Goal: Task Accomplishment & Management: Complete application form

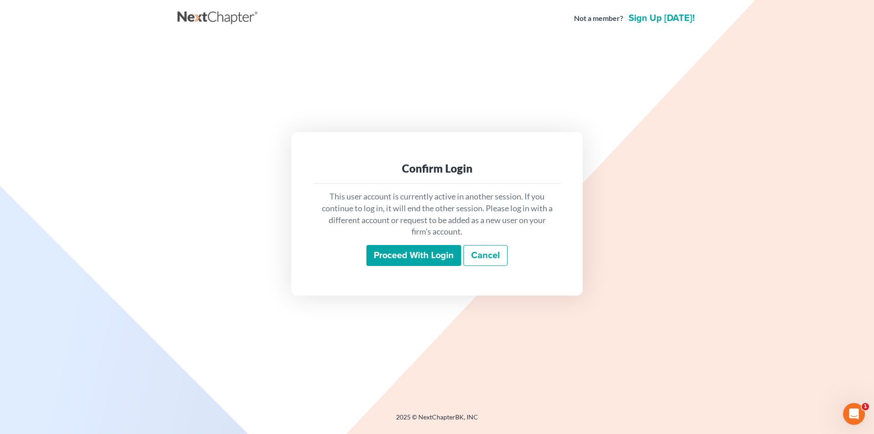
click at [407, 264] on input "Proceed with login" at bounding box center [413, 255] width 95 height 21
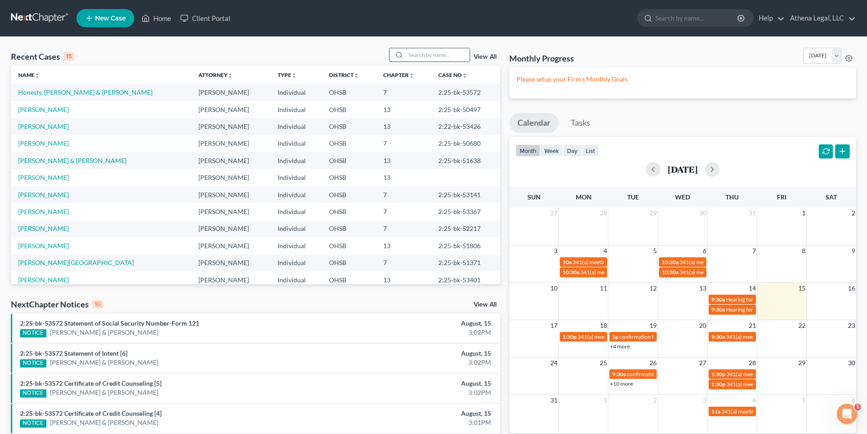
click at [430, 54] on input "search" at bounding box center [438, 54] width 64 height 13
type input "[PERSON_NAME]"
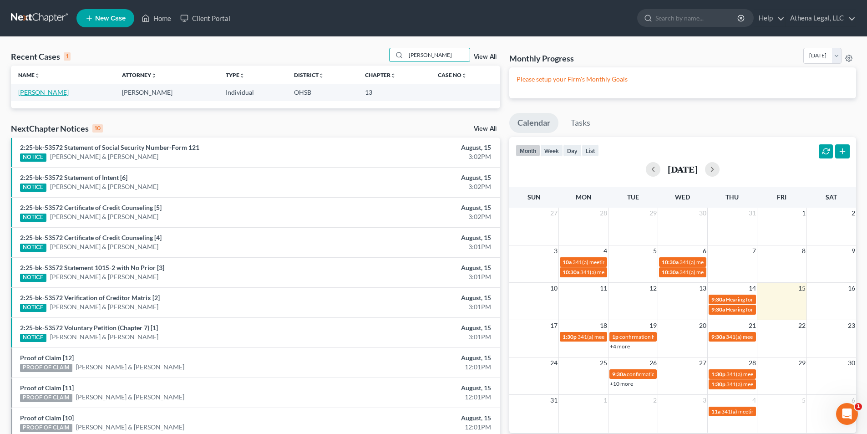
click at [45, 95] on link "[PERSON_NAME]" at bounding box center [43, 92] width 51 height 8
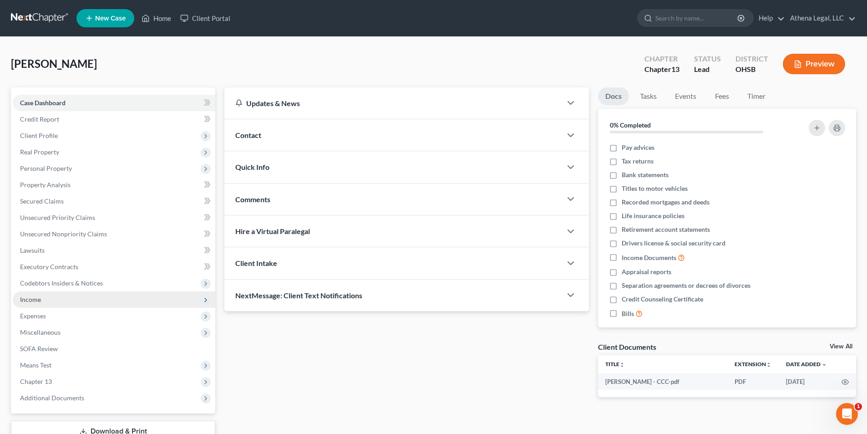
click at [58, 298] on span "Income" at bounding box center [114, 299] width 203 height 16
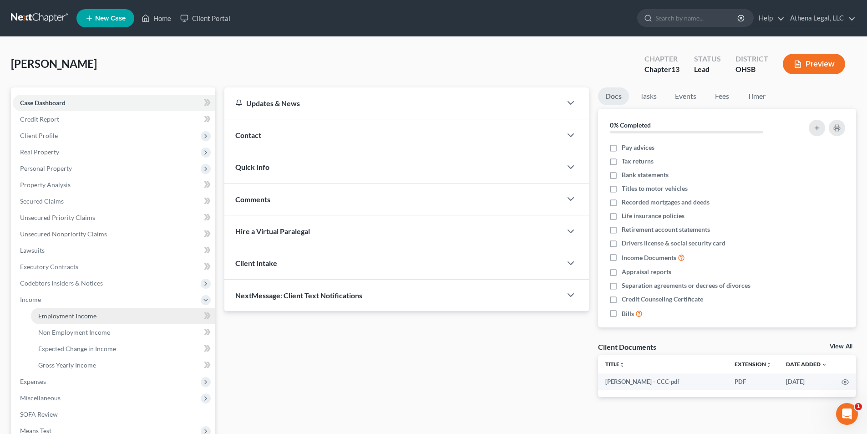
click at [71, 320] on link "Employment Income" at bounding box center [123, 316] width 184 height 16
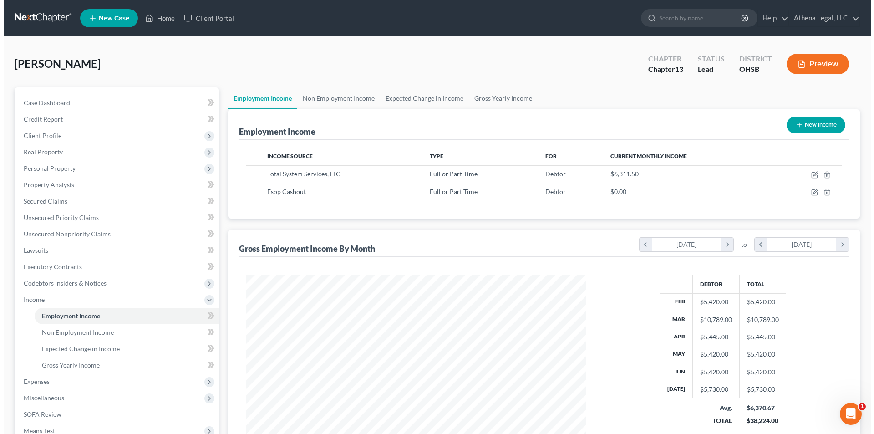
scroll to position [170, 358]
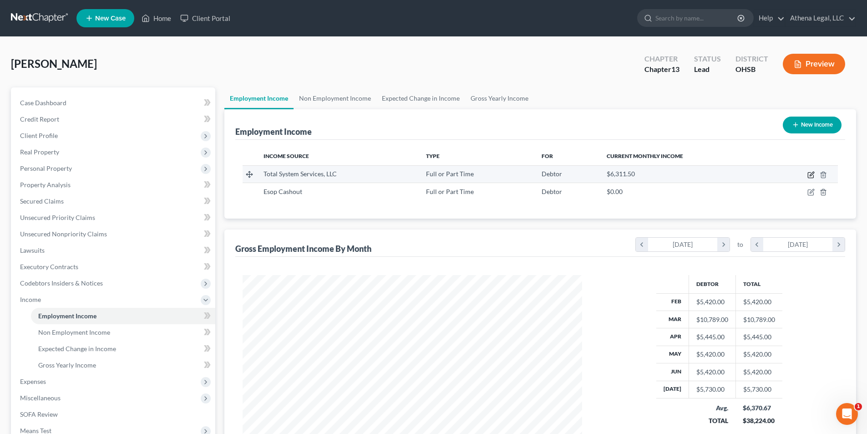
click at [809, 173] on icon "button" at bounding box center [810, 174] width 7 height 7
select select "0"
select select "10"
select select "2"
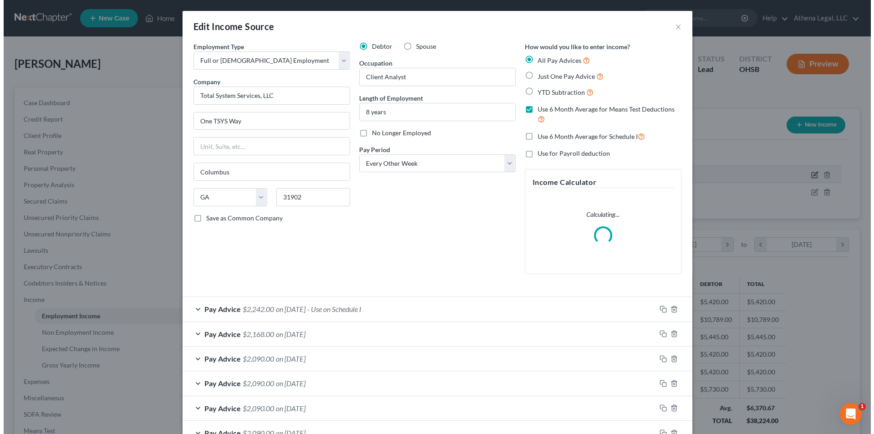
scroll to position [171, 361]
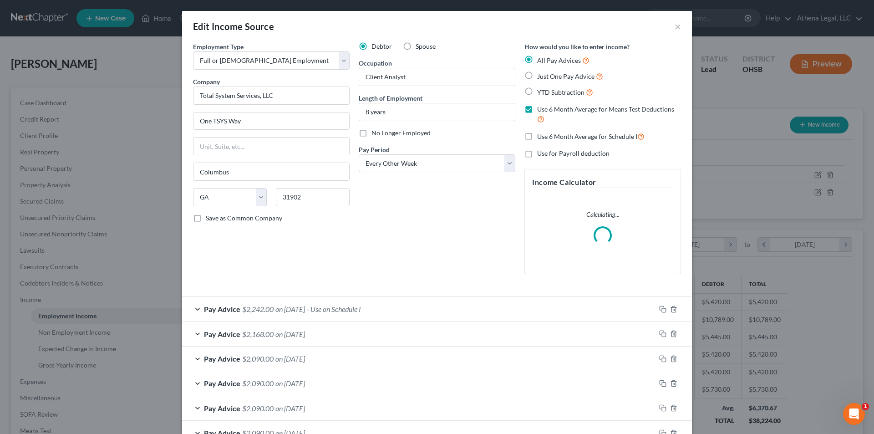
click at [325, 312] on span "- Use on Schedule I" at bounding box center [334, 308] width 54 height 9
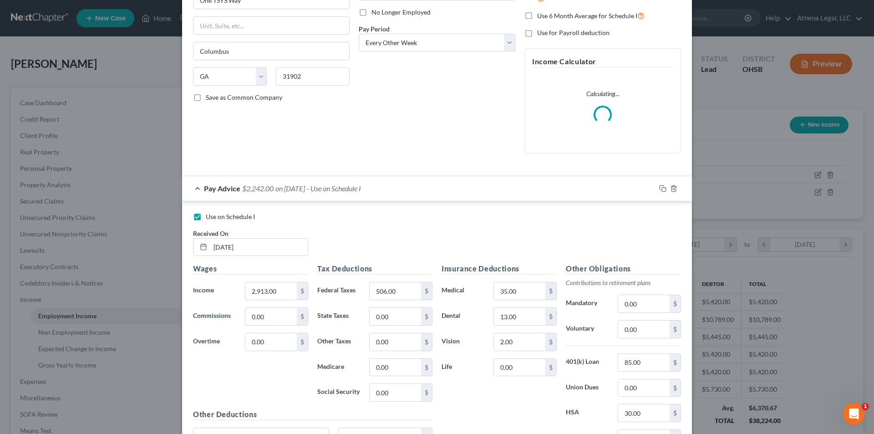
scroll to position [137, 0]
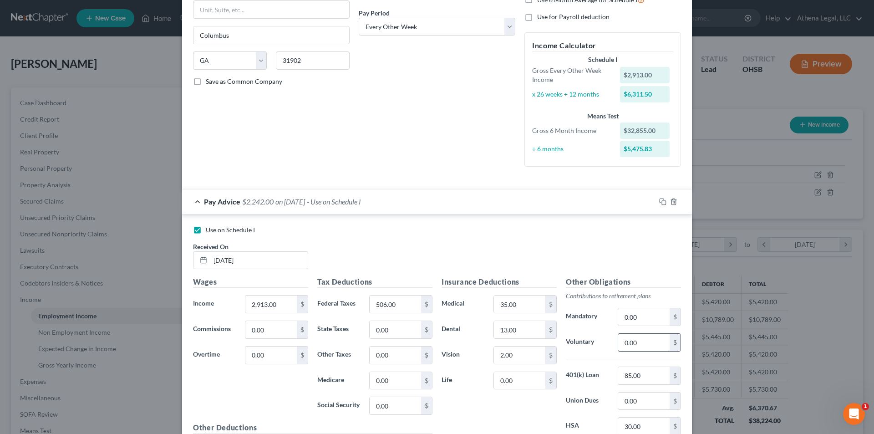
click at [654, 348] on input "0.00" at bounding box center [643, 342] width 51 height 17
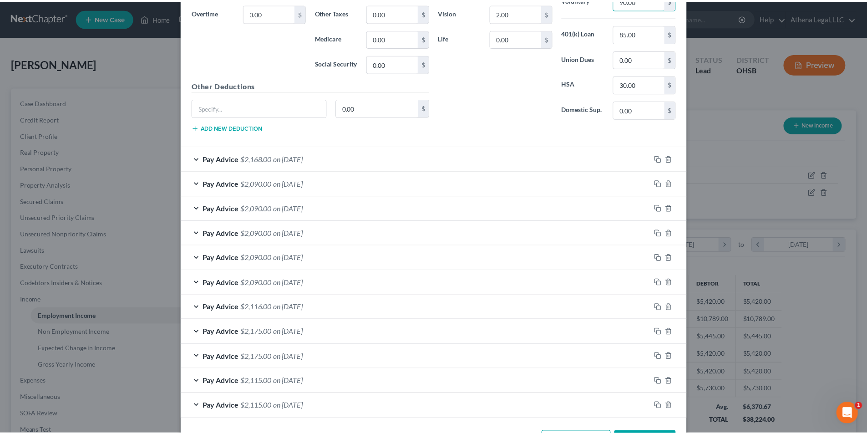
scroll to position [513, 0]
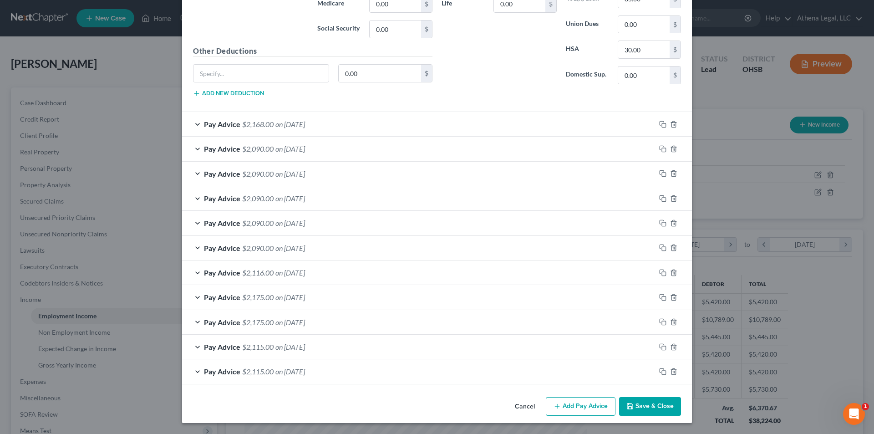
type input "90.00"
click at [642, 405] on button "Save & Close" at bounding box center [650, 406] width 62 height 19
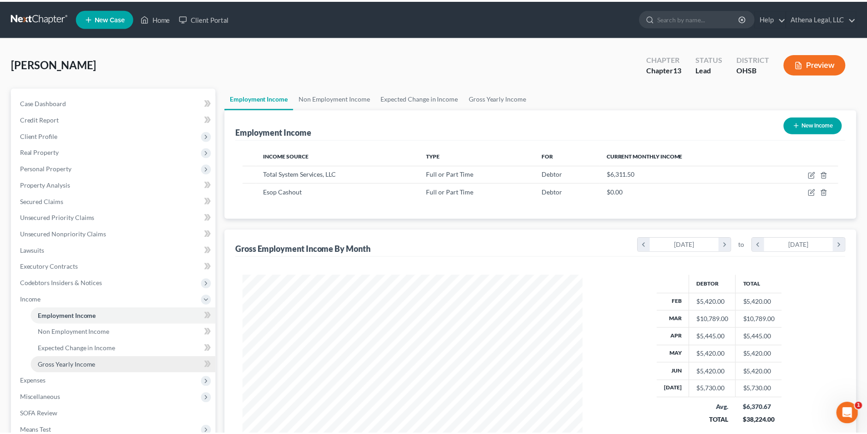
scroll to position [454974, 454786]
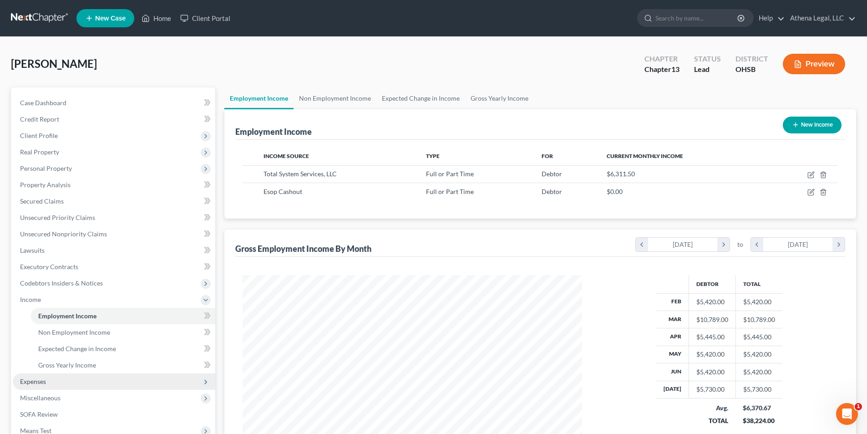
click at [48, 386] on span "Expenses" at bounding box center [114, 381] width 203 height 16
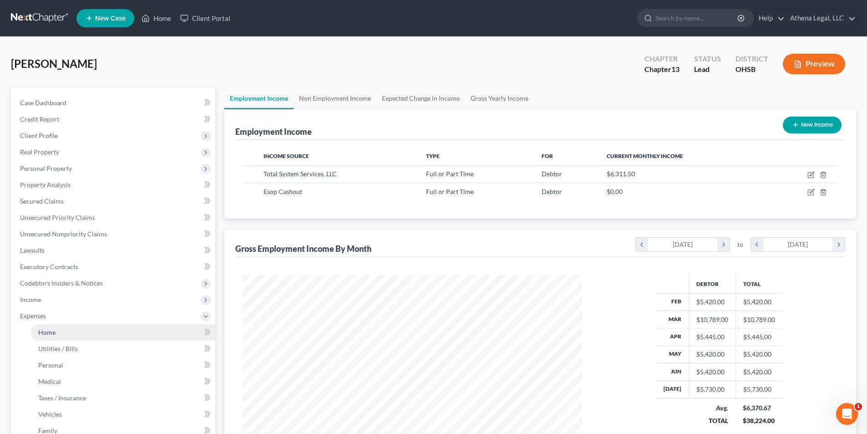
click at [47, 326] on link "Home" at bounding box center [123, 332] width 184 height 16
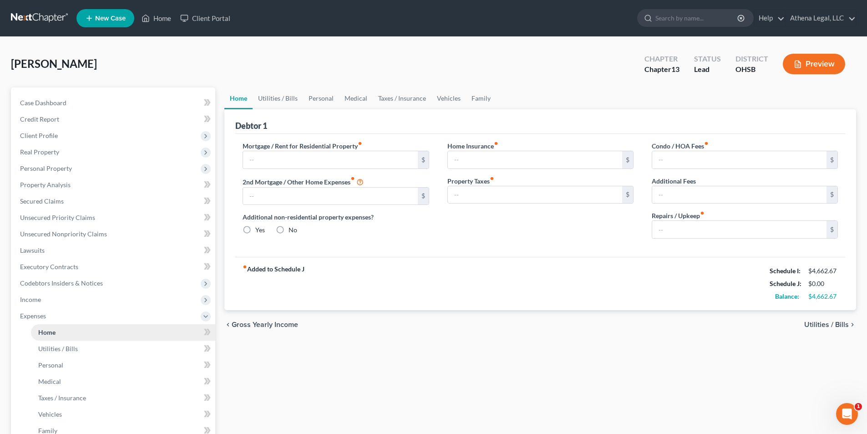
type input "1,169.00"
type input "0.00"
radio input "true"
type input "0.00"
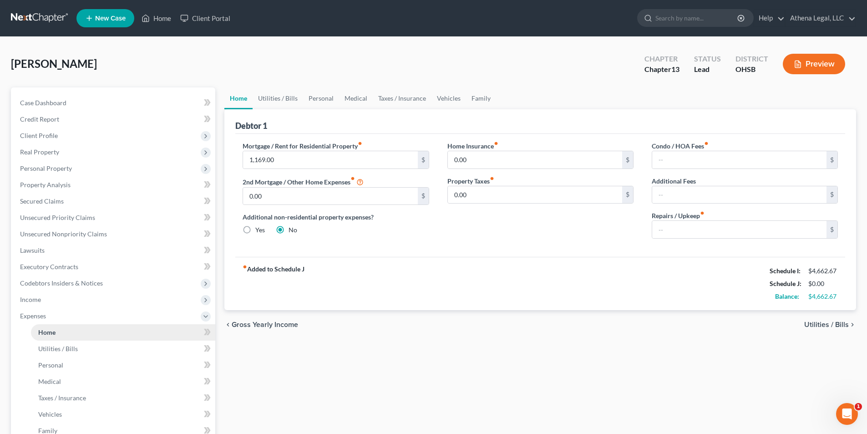
type input "0.00"
click at [33, 300] on span "Income" at bounding box center [30, 299] width 21 height 8
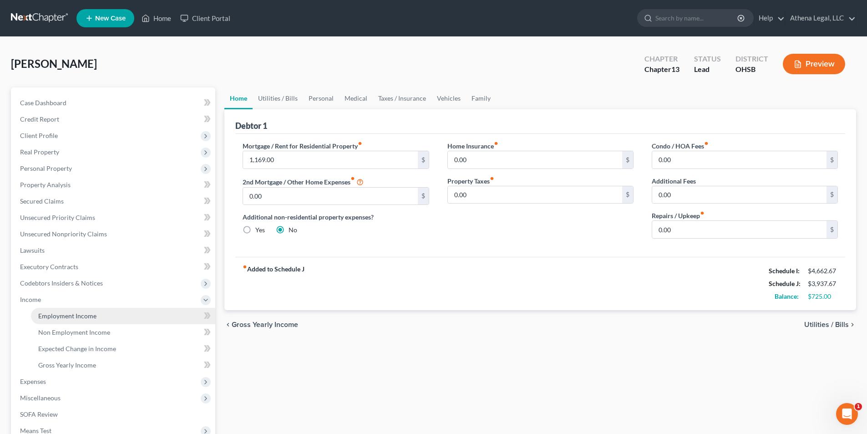
click at [61, 313] on span "Employment Income" at bounding box center [67, 316] width 58 height 8
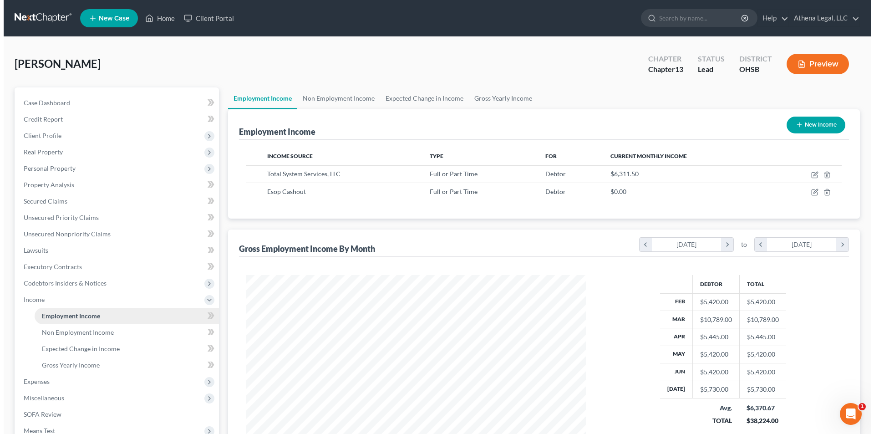
scroll to position [170, 358]
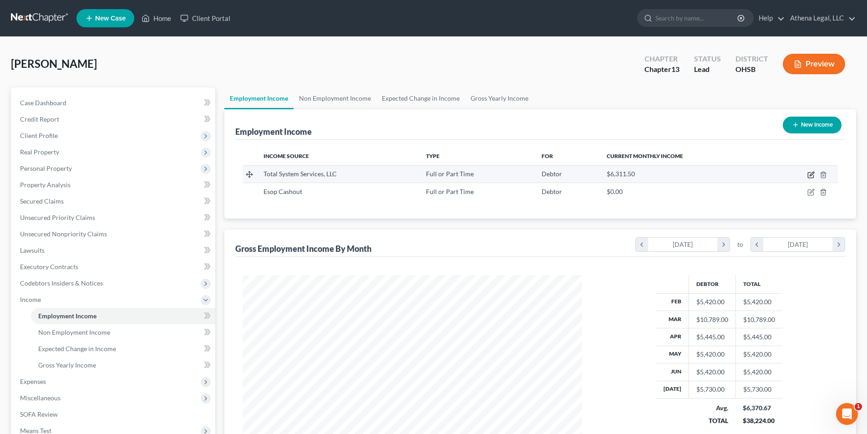
click at [813, 175] on icon "button" at bounding box center [810, 174] width 7 height 7
select select "0"
select select "10"
select select "2"
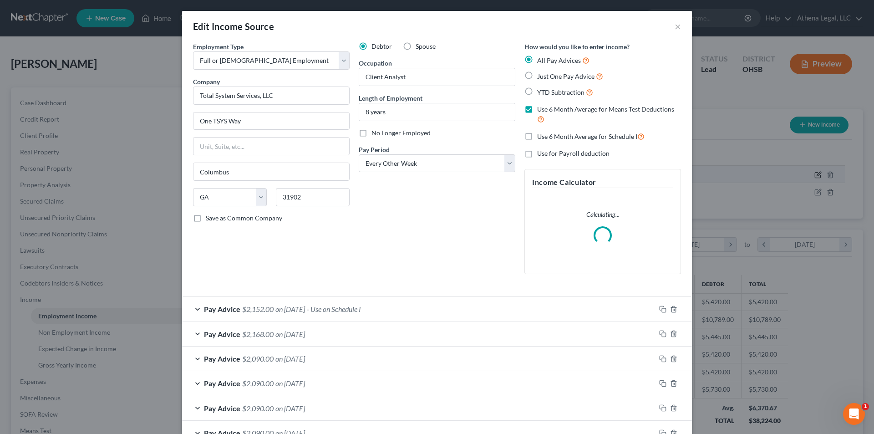
scroll to position [171, 361]
click at [388, 307] on div "Pay Advice $2,152.00 on [DATE] - Use on Schedule I" at bounding box center [418, 309] width 473 height 24
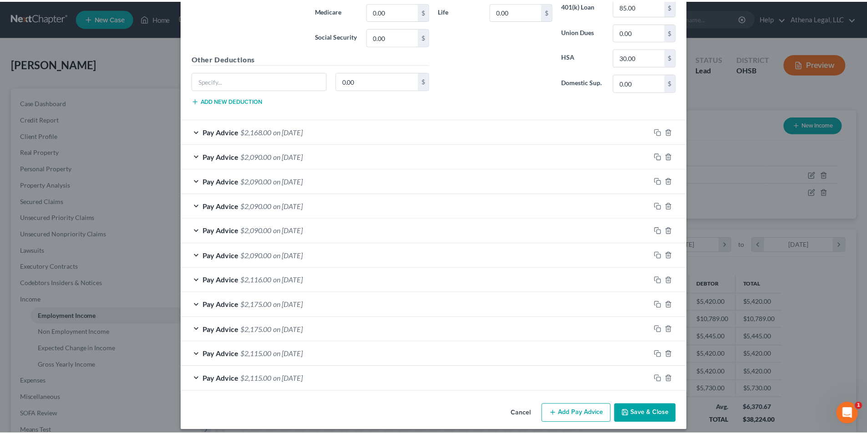
scroll to position [513, 0]
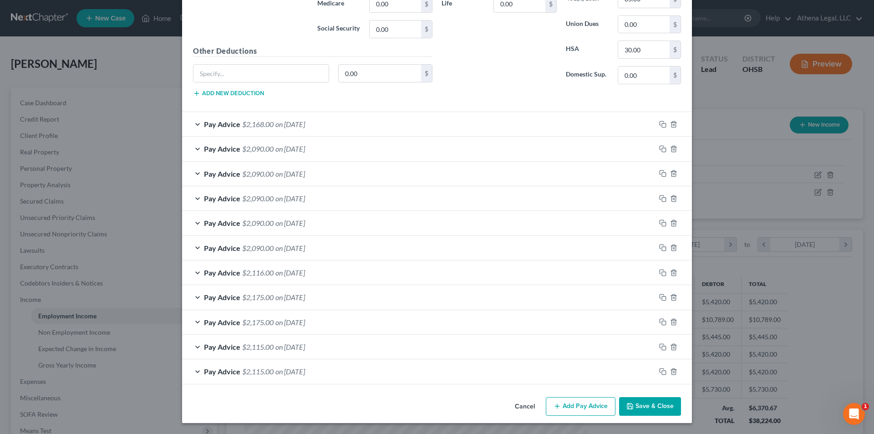
click at [667, 402] on button "Save & Close" at bounding box center [650, 406] width 62 height 19
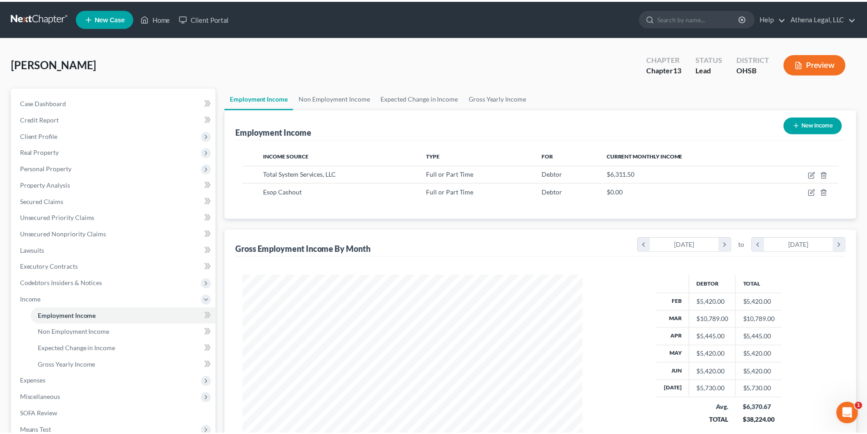
scroll to position [454974, 454786]
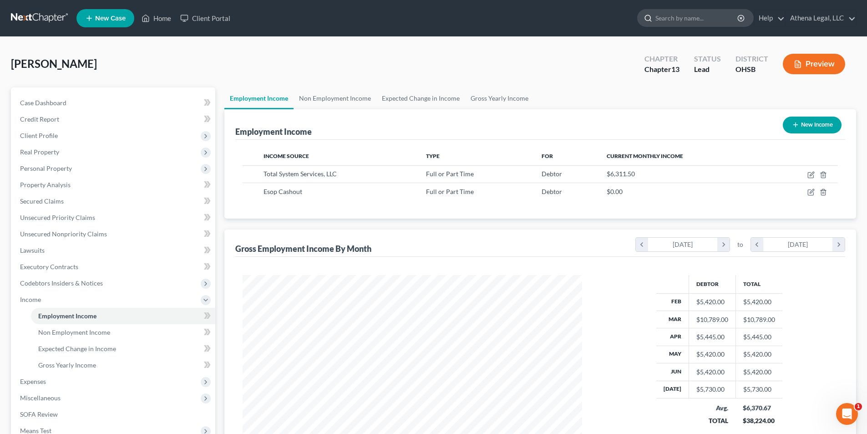
click at [672, 14] on input "search" at bounding box center [696, 18] width 83 height 17
type input "[PERSON_NAME]"
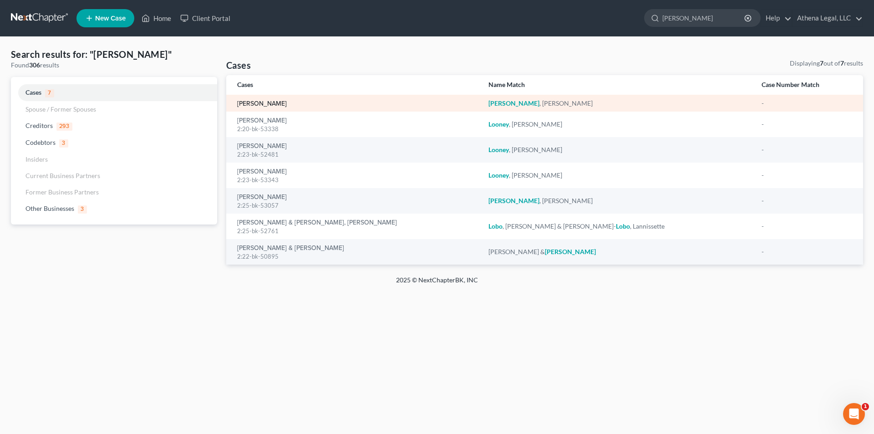
click at [255, 103] on link "[PERSON_NAME]" at bounding box center [262, 104] width 50 height 6
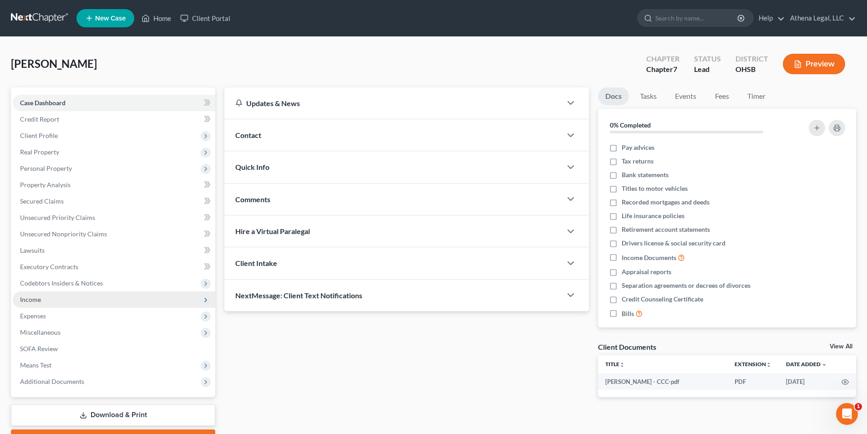
click at [47, 297] on span "Income" at bounding box center [114, 299] width 203 height 16
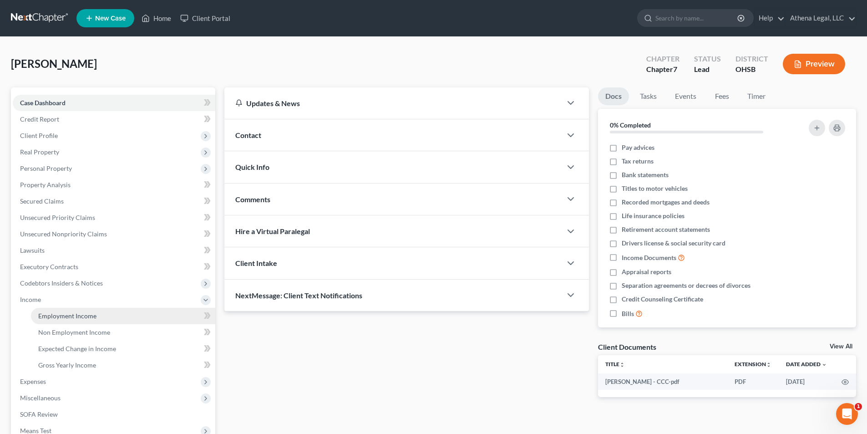
click at [68, 315] on span "Employment Income" at bounding box center [67, 316] width 58 height 8
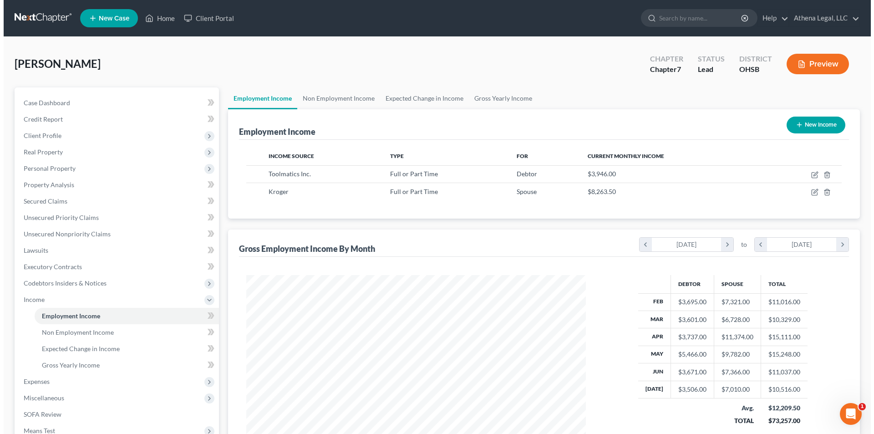
scroll to position [170, 358]
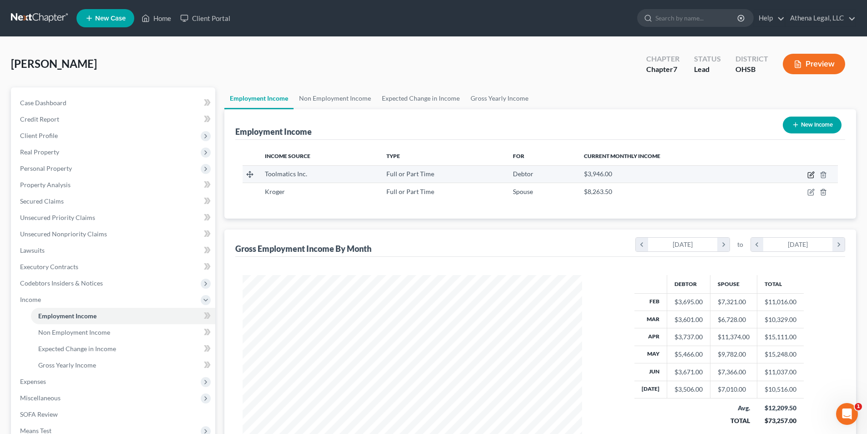
click at [810, 175] on icon "button" at bounding box center [812, 174] width 4 height 4
select select "0"
select select "36"
select select "2"
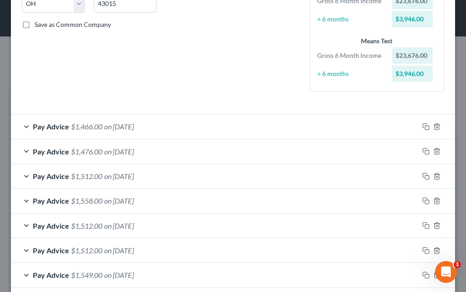
scroll to position [228, 0]
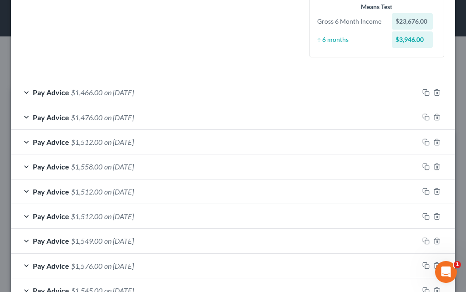
click at [128, 122] on div "Pay Advice $1,476.00 on [DATE]" at bounding box center [215, 117] width 408 height 24
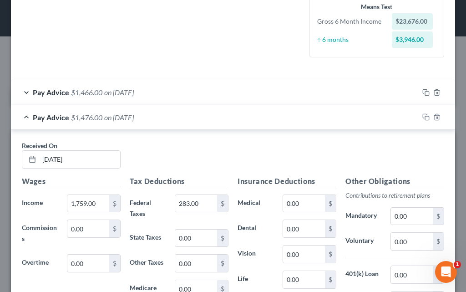
click at [160, 92] on div "Pay Advice $1,466.00 on [DATE]" at bounding box center [215, 92] width 408 height 24
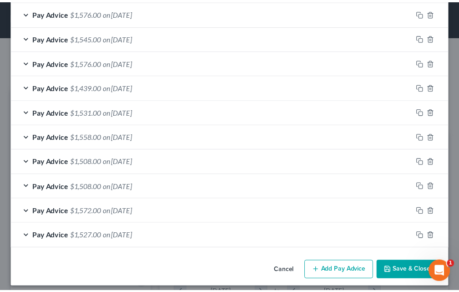
scroll to position [1039, 0]
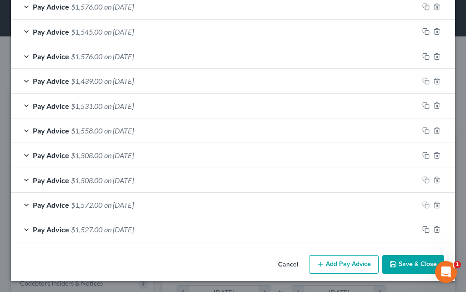
click at [392, 261] on button "Save & Close" at bounding box center [413, 264] width 62 height 19
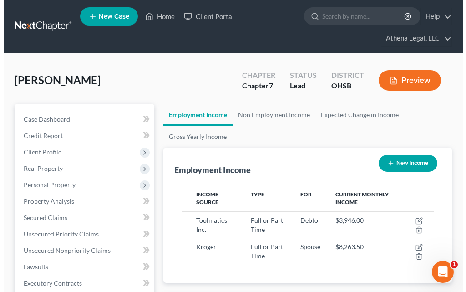
scroll to position [455018, 454874]
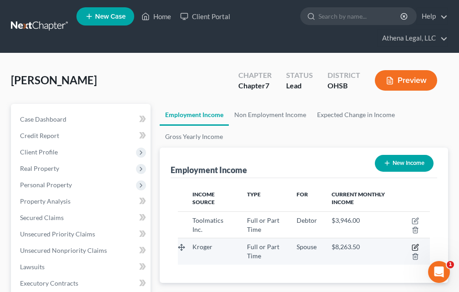
click at [417, 248] on icon "button" at bounding box center [415, 247] width 7 height 7
select select "0"
select select "36"
select select "3"
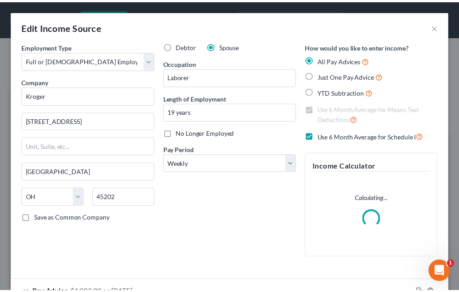
scroll to position [128, 275]
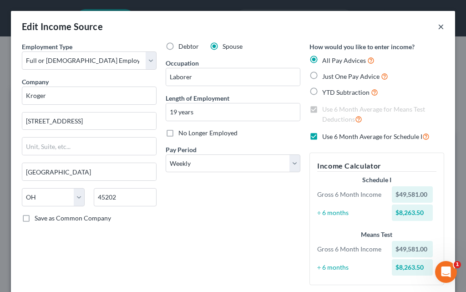
click at [438, 26] on button "×" at bounding box center [441, 26] width 6 height 11
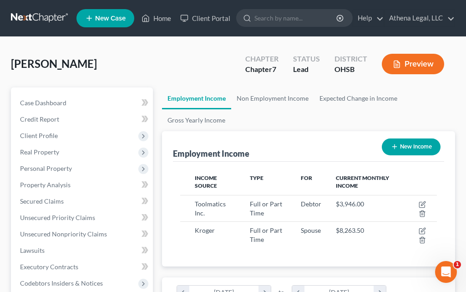
scroll to position [455018, 454874]
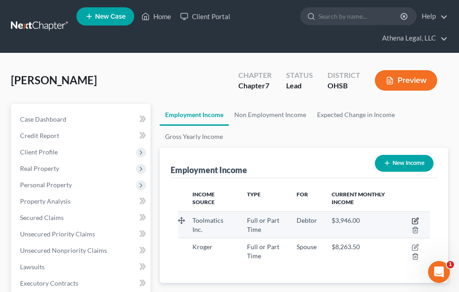
click at [416, 218] on icon "button" at bounding box center [415, 220] width 7 height 7
select select "0"
select select "36"
select select "2"
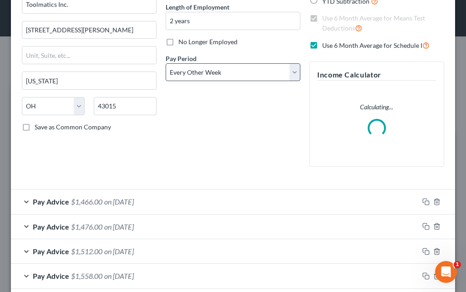
scroll to position [137, 0]
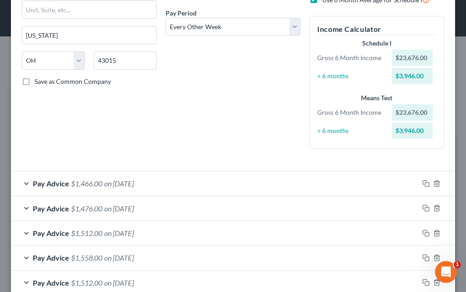
click at [183, 157] on form "Employment Type * Select Full or [DEMOGRAPHIC_DATA] Employment Self Employment …" at bounding box center [233, 248] width 422 height 686
click at [131, 188] on div "Pay Advice $1,466.00 on [DATE]" at bounding box center [215, 183] width 408 height 24
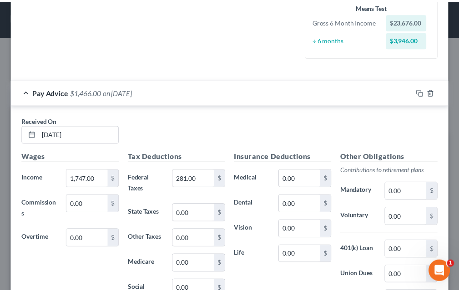
scroll to position [0, 0]
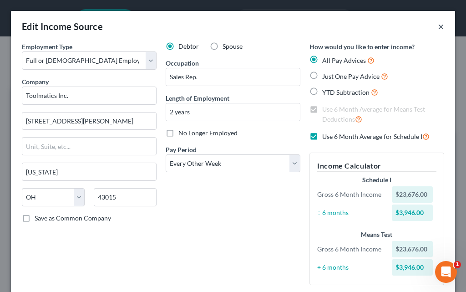
click at [438, 27] on button "×" at bounding box center [441, 26] width 6 height 11
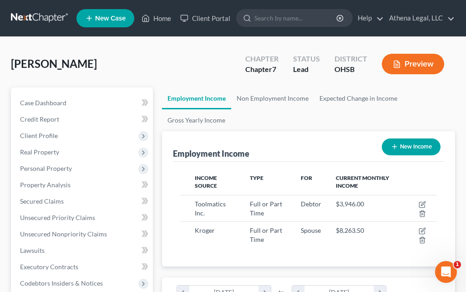
scroll to position [455018, 454874]
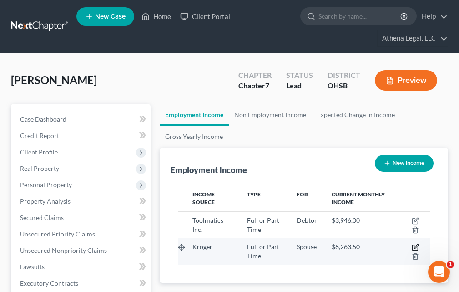
click at [416, 245] on icon "button" at bounding box center [415, 247] width 7 height 7
select select "0"
select select "36"
select select "3"
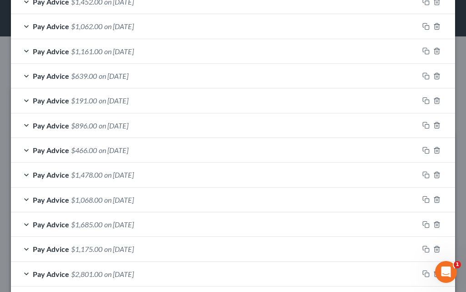
scroll to position [981, 0]
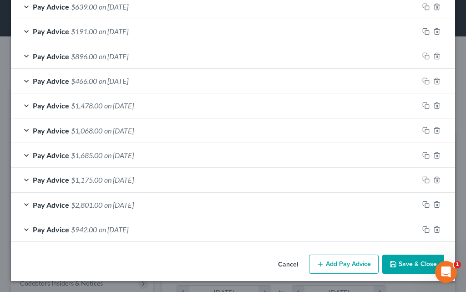
click at [324, 264] on button "Add Pay Advice" at bounding box center [344, 263] width 70 height 19
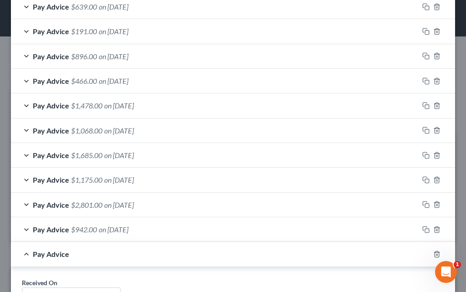
scroll to position [1163, 0]
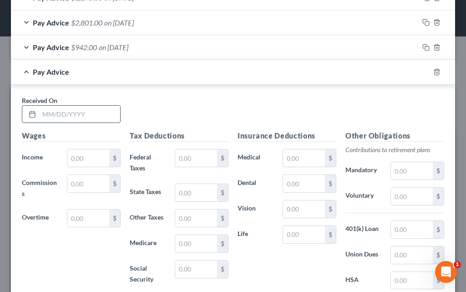
click at [89, 118] on input "text" at bounding box center [79, 114] width 81 height 17
type input "[DATE]"
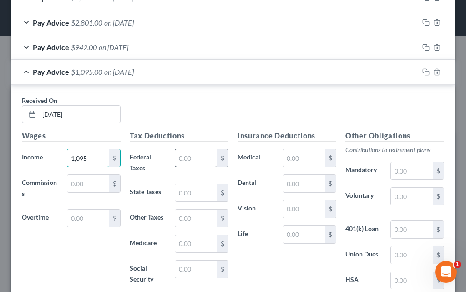
type input "1,095"
click at [184, 157] on input "text" at bounding box center [196, 157] width 42 height 17
type input "109"
click at [292, 157] on input "text" at bounding box center [304, 157] width 42 height 17
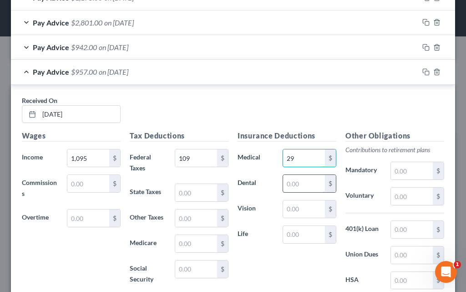
type input "29"
click at [286, 180] on input "text" at bounding box center [304, 183] width 42 height 17
type input "17"
type input "4"
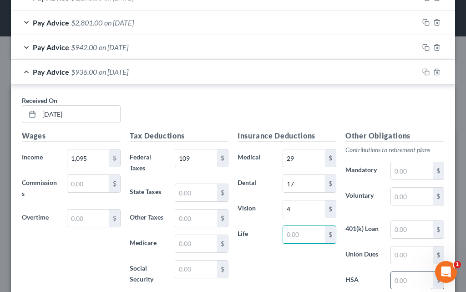
click at [396, 279] on input "text" at bounding box center [412, 280] width 42 height 17
type input "42"
click at [400, 188] on input "text" at bounding box center [412, 196] width 42 height 17
type input "17"
click at [302, 237] on input "text" at bounding box center [304, 234] width 42 height 17
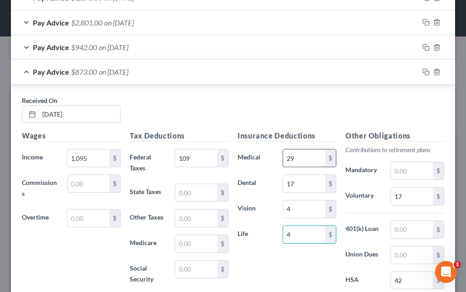
type input "4"
type input "98"
click at [397, 232] on input "text" at bounding box center [412, 229] width 42 height 17
type input "45"
click at [309, 233] on input "4" at bounding box center [304, 234] width 42 height 17
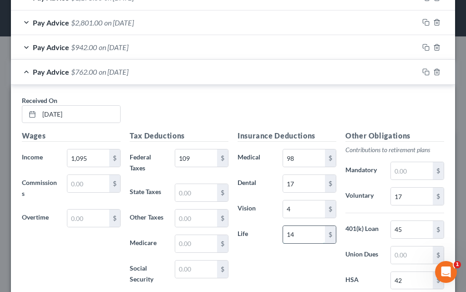
type input "1"
type input "21"
click at [411, 259] on input "text" at bounding box center [412, 254] width 42 height 17
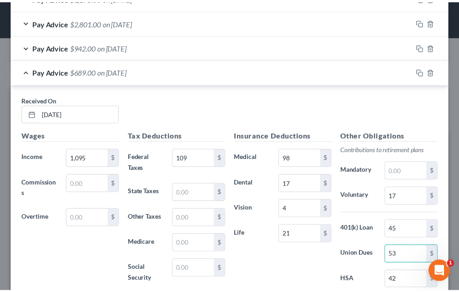
scroll to position [1281, 0]
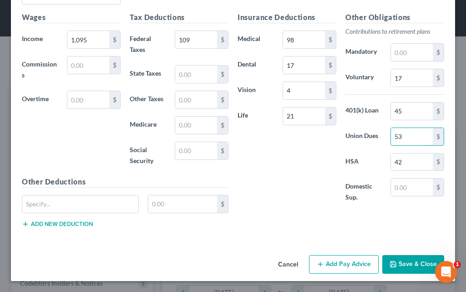
type input "53"
click at [393, 264] on button "Save & Close" at bounding box center [413, 264] width 62 height 19
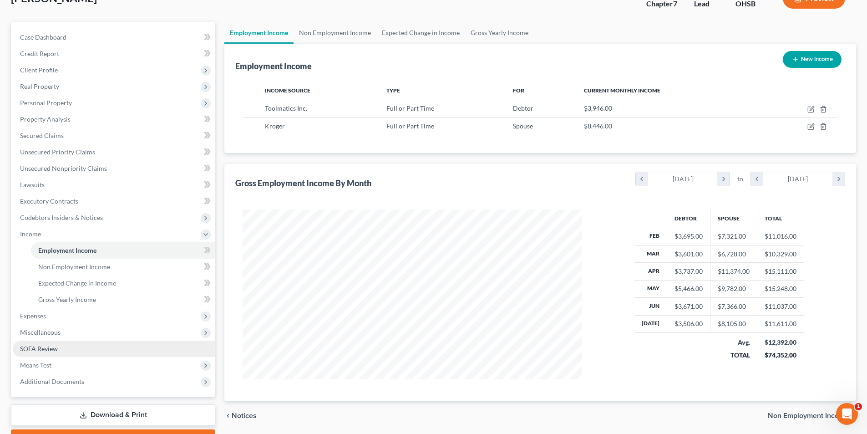
scroll to position [116, 0]
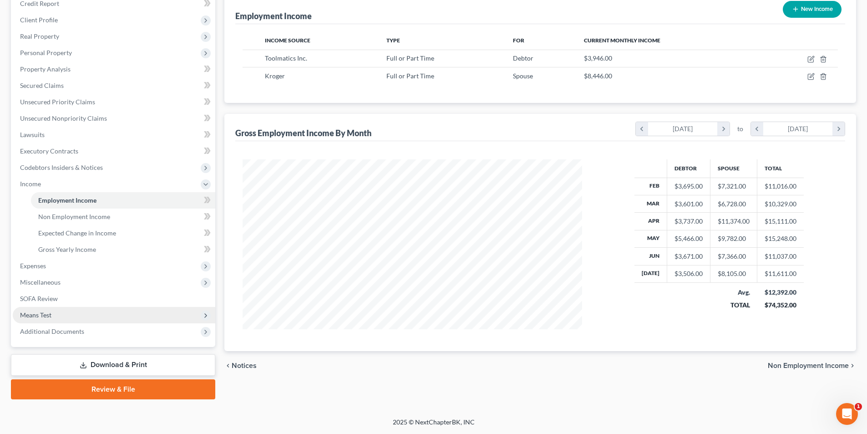
click at [61, 315] on span "Means Test" at bounding box center [114, 315] width 203 height 16
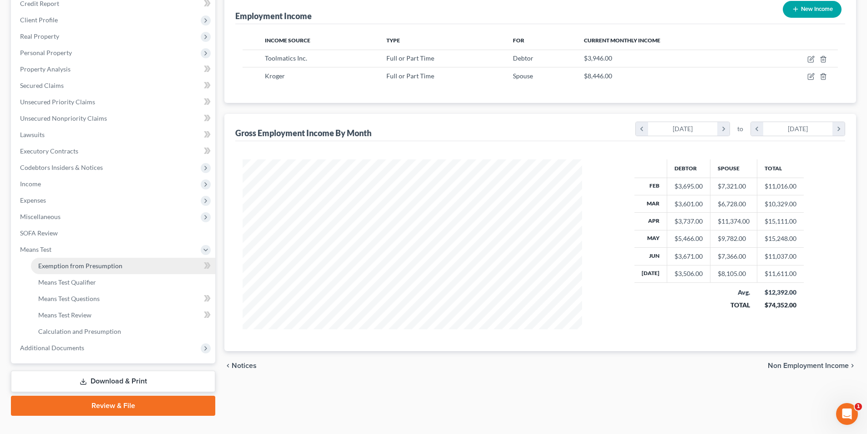
click at [86, 269] on link "Exemption from Presumption" at bounding box center [123, 266] width 184 height 16
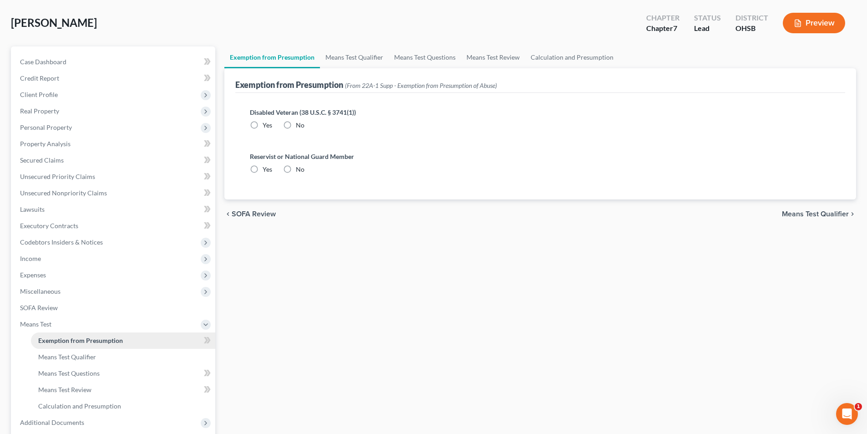
radio input "true"
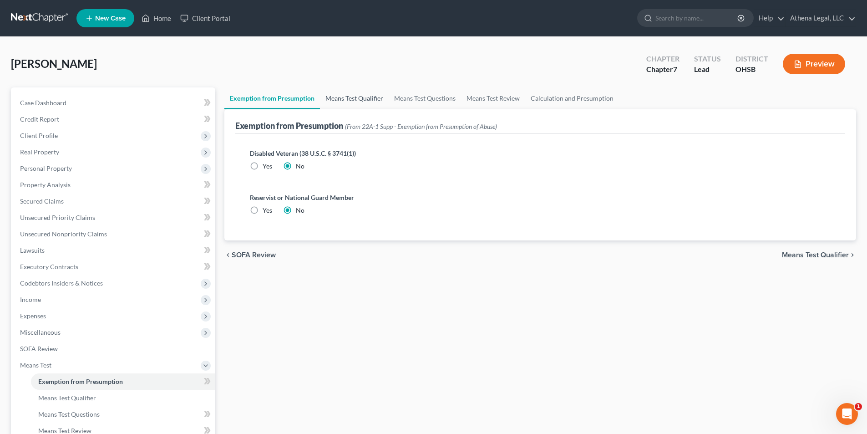
click at [350, 96] on link "Means Test Qualifier" at bounding box center [354, 98] width 69 height 22
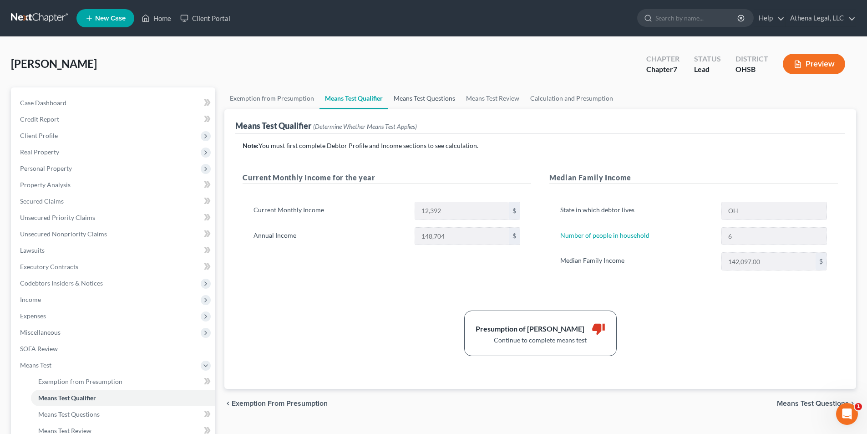
click at [424, 98] on link "Means Test Questions" at bounding box center [424, 98] width 72 height 22
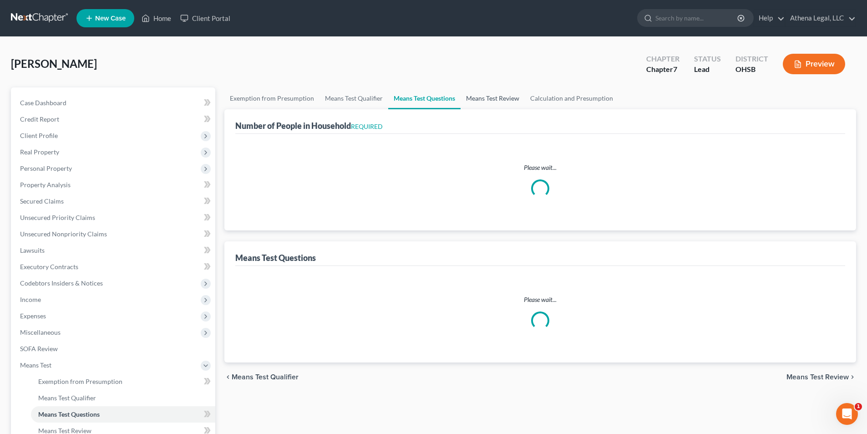
select select "0"
select select "60"
select select "6"
select select "4"
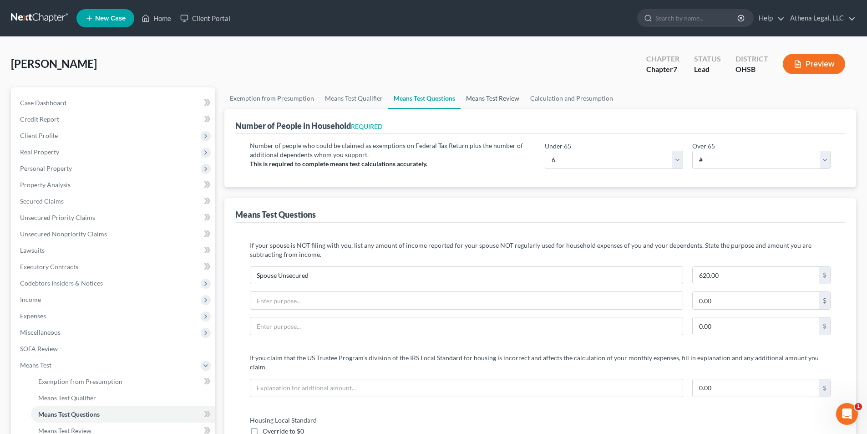
click at [490, 104] on link "Means Test Review" at bounding box center [493, 98] width 64 height 22
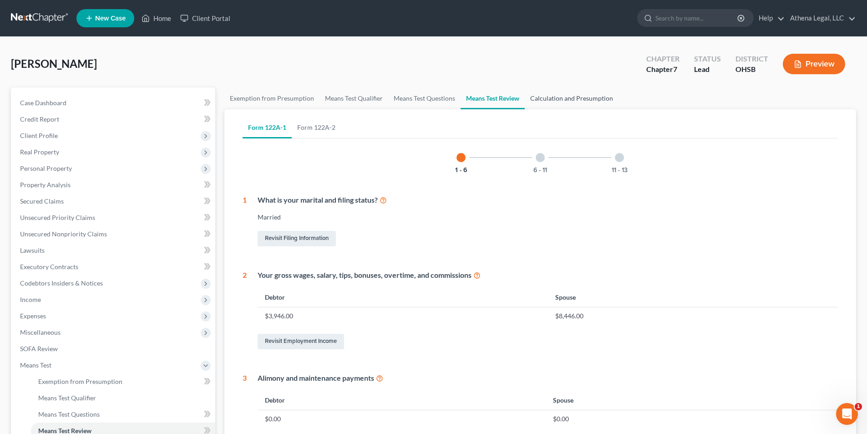
click at [574, 101] on link "Calculation and Presumption" at bounding box center [572, 98] width 94 height 22
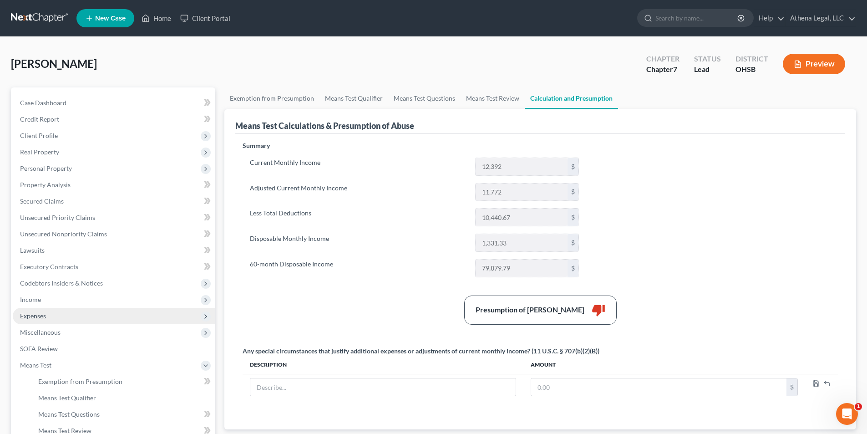
click at [76, 314] on span "Expenses" at bounding box center [114, 316] width 203 height 16
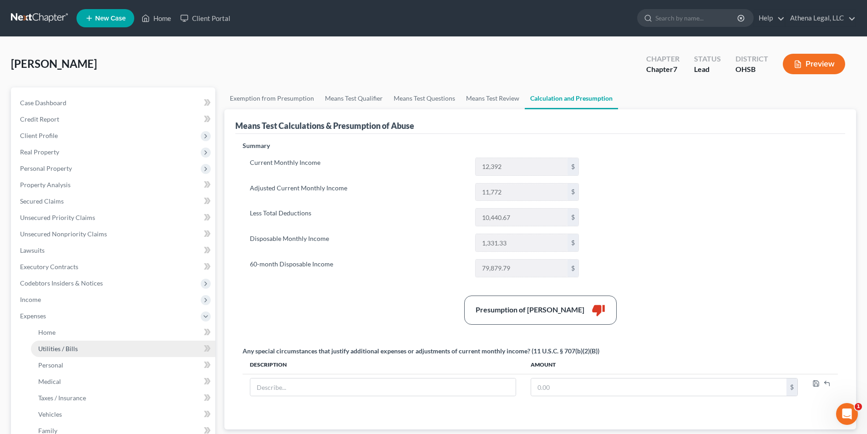
click at [78, 345] on link "Utilities / Bills" at bounding box center [123, 348] width 184 height 16
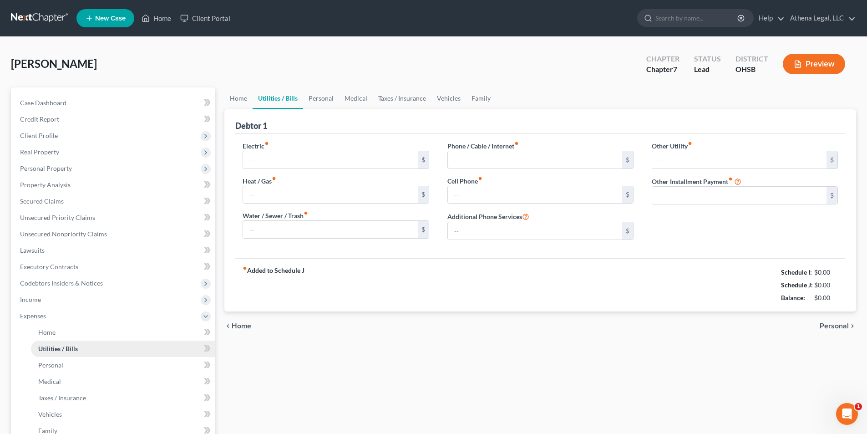
type input "250.00"
type input "120.00"
type input "150.00"
type input "188.00"
type input "233.00"
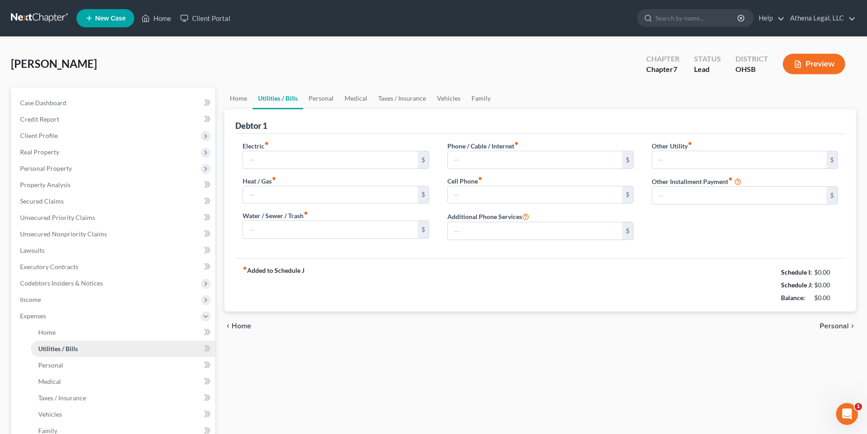
type input "0.00"
click at [315, 102] on link "Personal" at bounding box center [321, 98] width 36 height 22
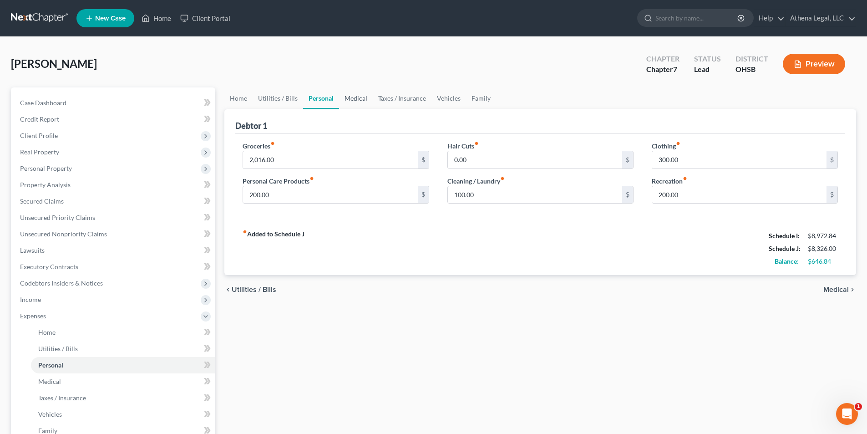
click at [358, 97] on link "Medical" at bounding box center [356, 98] width 34 height 22
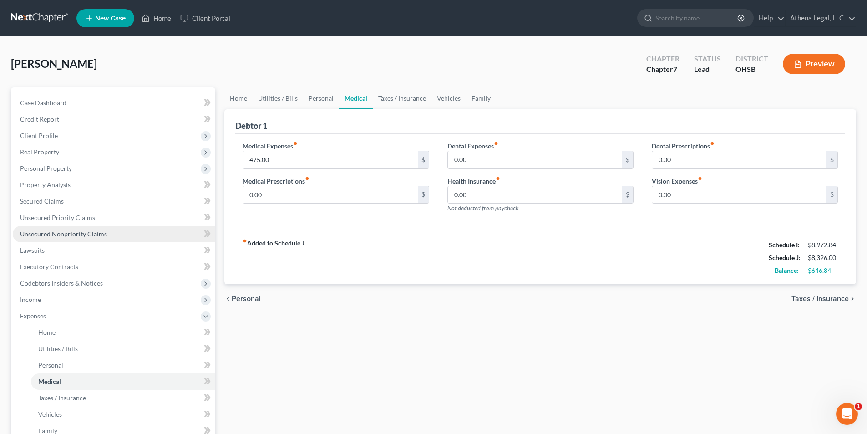
click at [83, 236] on span "Unsecured Nonpriority Claims" at bounding box center [63, 234] width 87 height 8
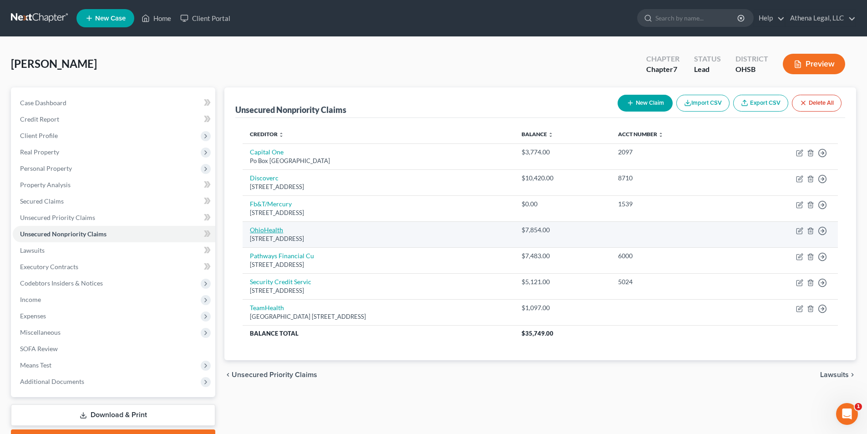
click at [271, 228] on link "OhioHealth" at bounding box center [266, 230] width 33 height 8
select select "39"
select select "9"
select select "0"
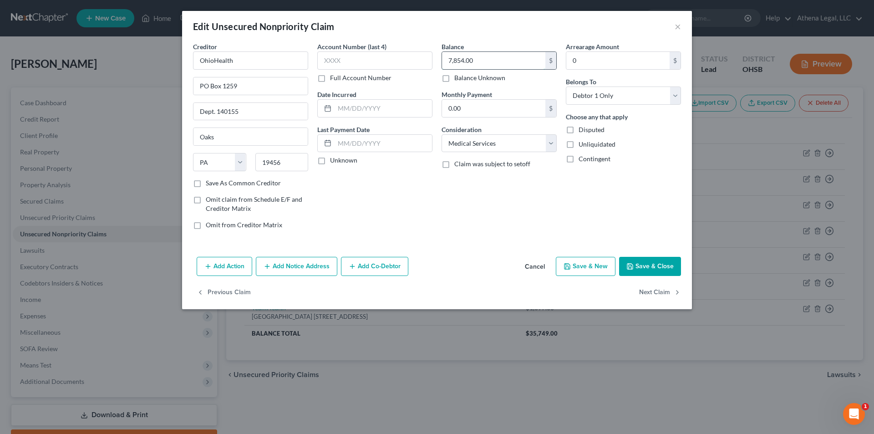
click at [489, 68] on input "7,854.00" at bounding box center [493, 60] width 103 height 17
type input "9,884"
click at [644, 265] on button "Save & Close" at bounding box center [650, 266] width 62 height 19
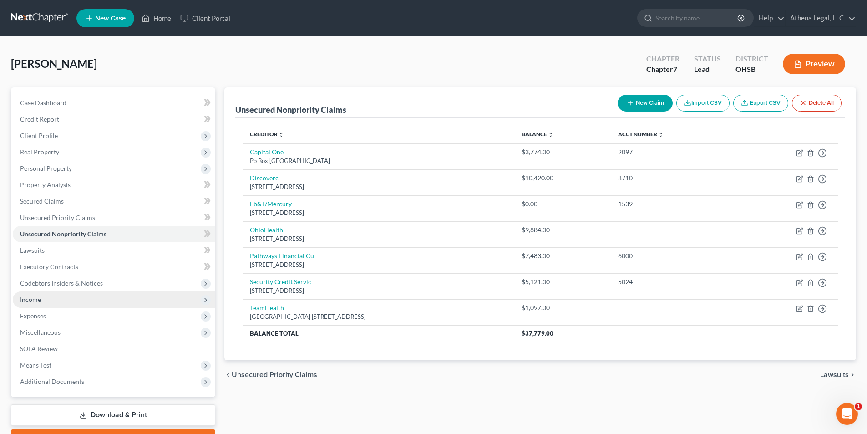
click at [47, 302] on span "Income" at bounding box center [114, 299] width 203 height 16
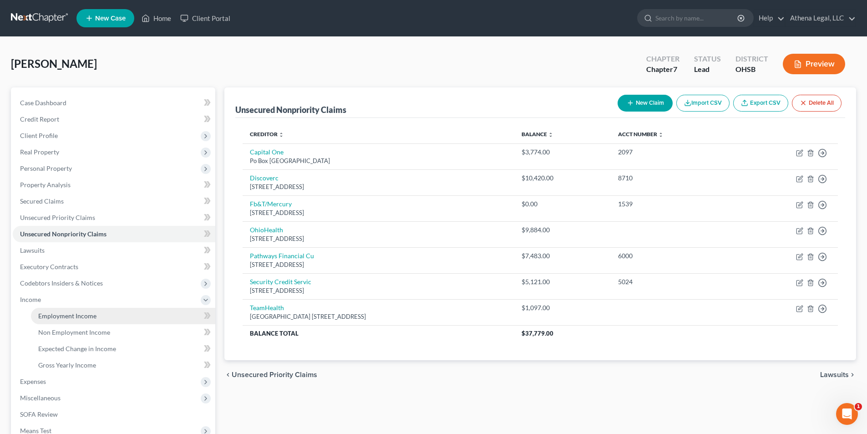
click at [54, 312] on span "Employment Income" at bounding box center [67, 316] width 58 height 8
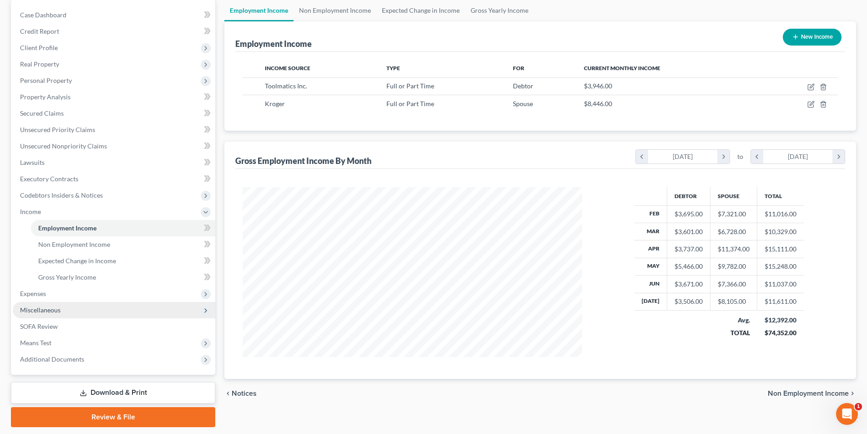
scroll to position [91, 0]
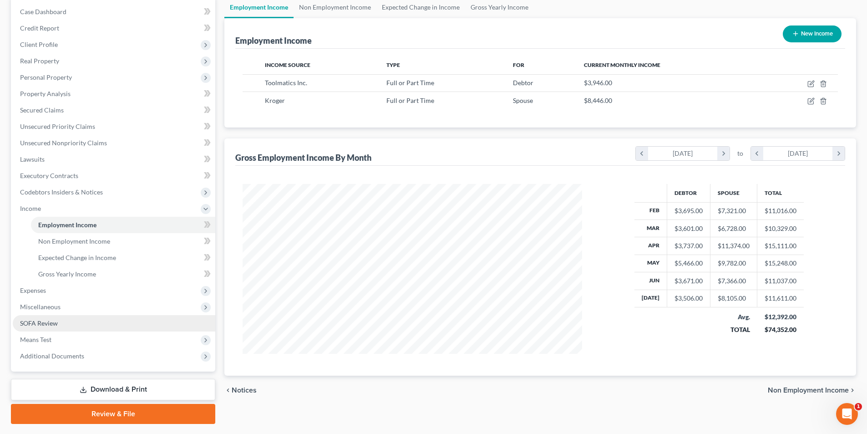
click at [51, 321] on span "SOFA Review" at bounding box center [39, 323] width 38 height 8
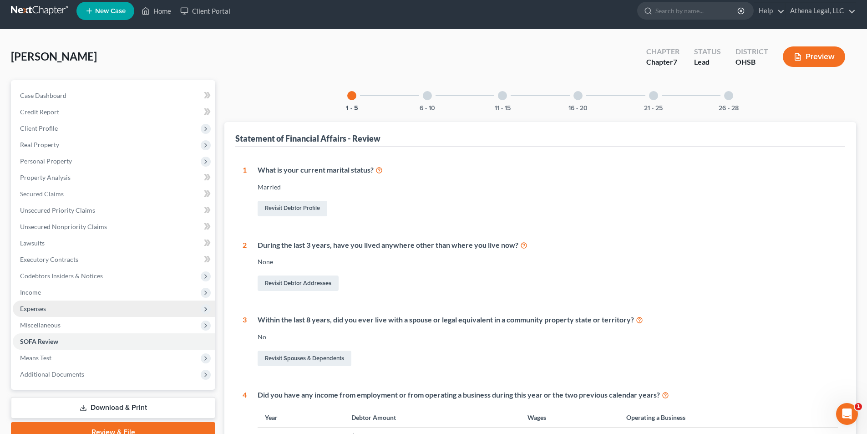
scroll to position [91, 0]
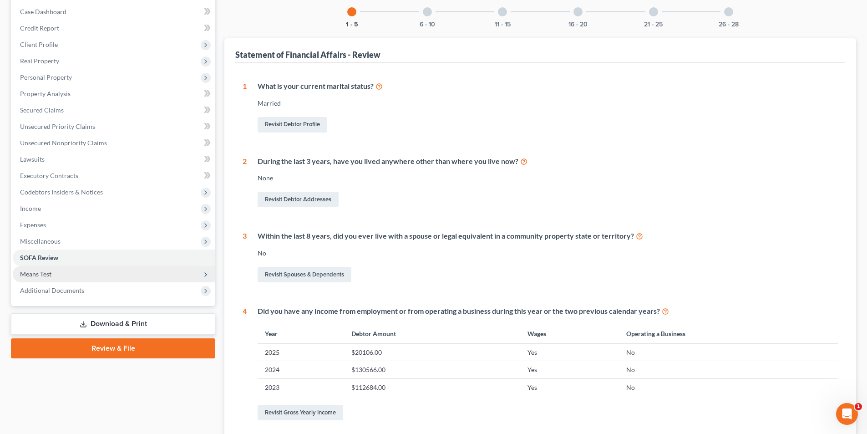
click at [42, 277] on span "Means Test" at bounding box center [35, 274] width 31 height 8
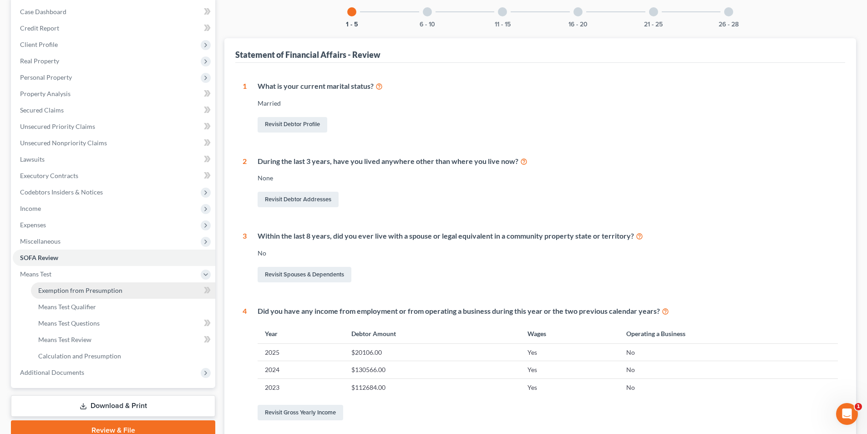
click at [48, 288] on span "Exemption from Presumption" at bounding box center [80, 290] width 84 height 8
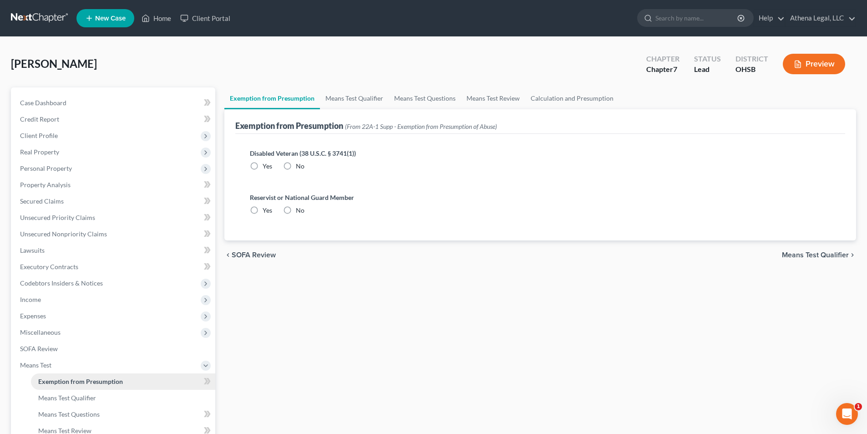
radio input "true"
click at [352, 105] on link "Means Test Qualifier" at bounding box center [354, 98] width 69 height 22
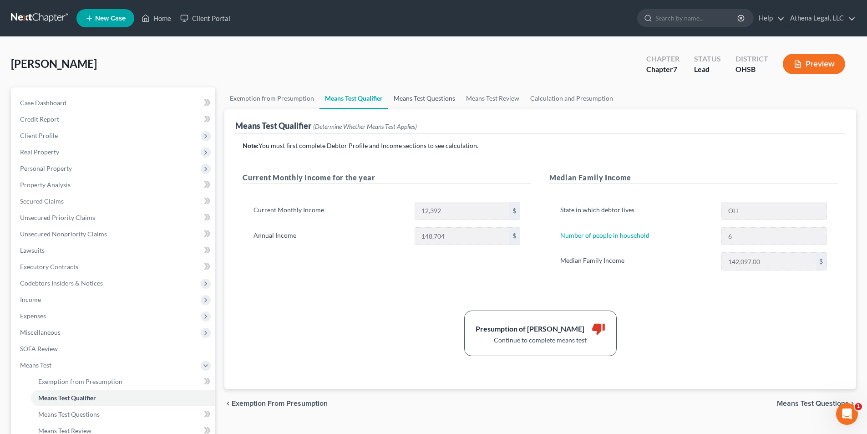
click at [410, 97] on link "Means Test Questions" at bounding box center [424, 98] width 72 height 22
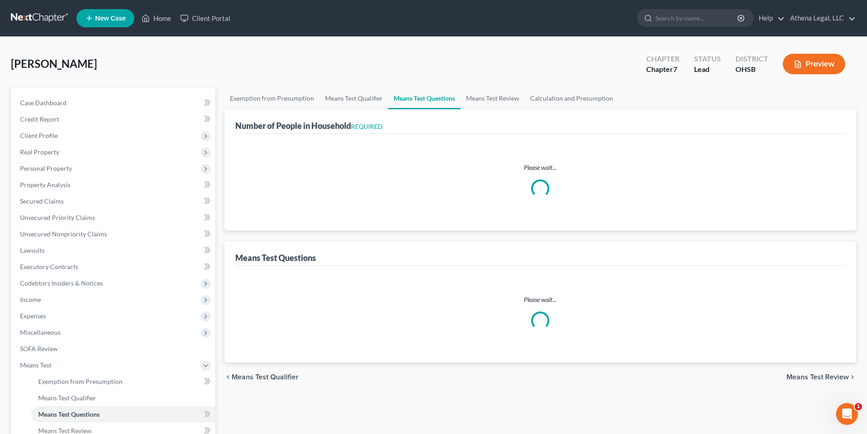
select select "0"
select select "60"
select select "6"
select select "4"
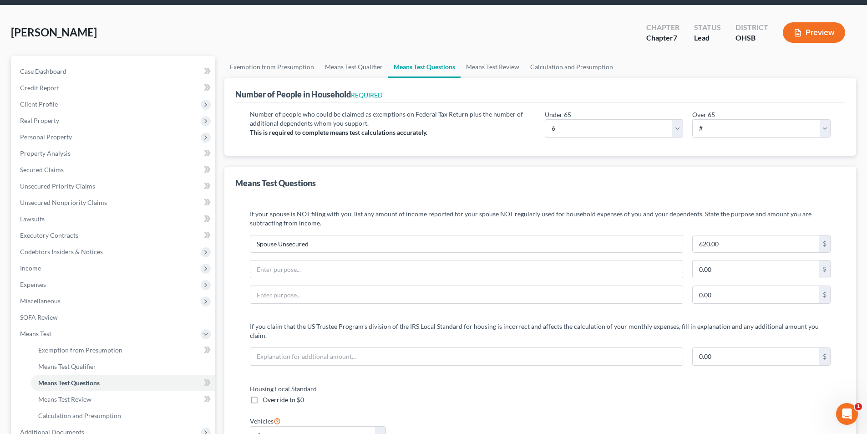
scroll to position [46, 0]
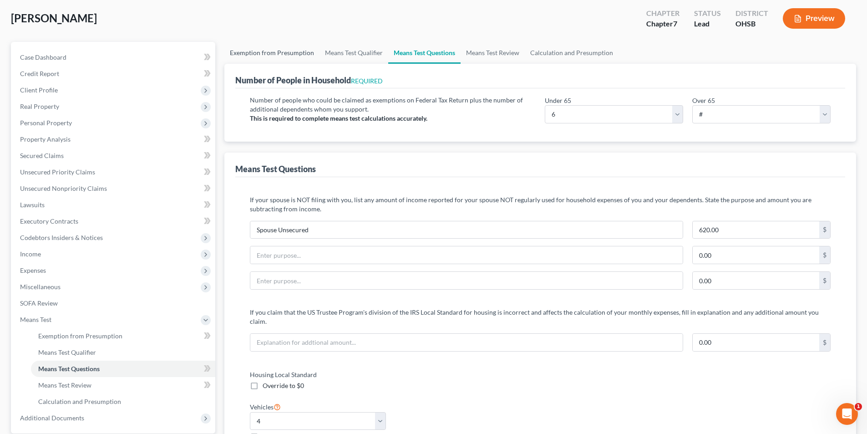
click at [299, 57] on link "Exemption from Presumption" at bounding box center [271, 53] width 95 height 22
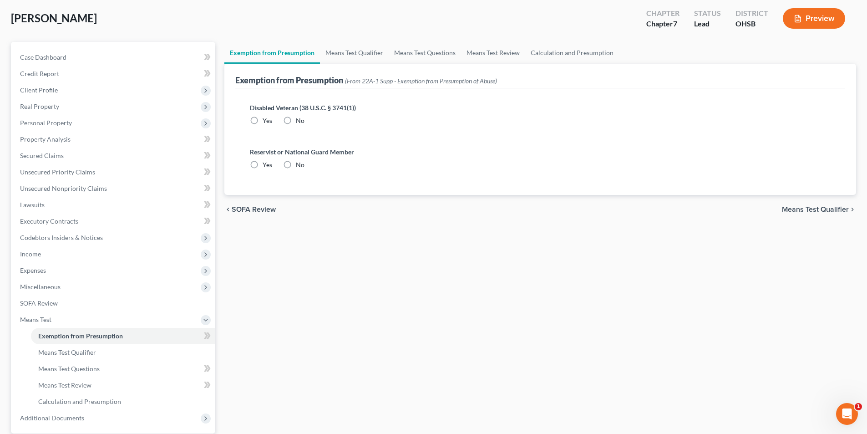
scroll to position [1, 0]
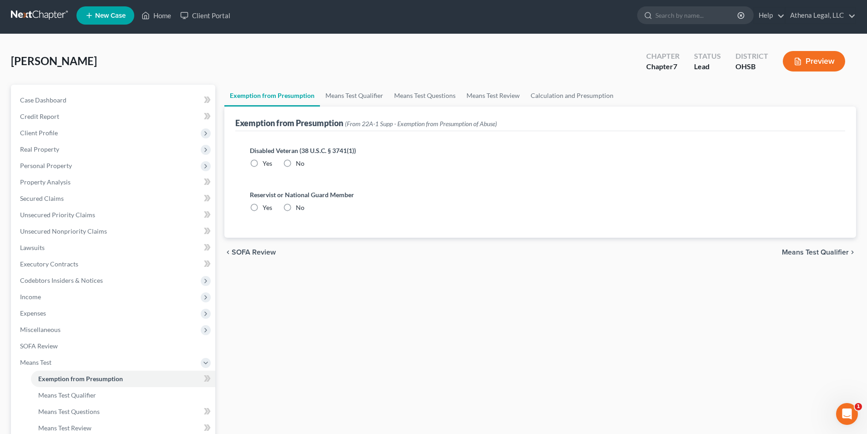
radio input "true"
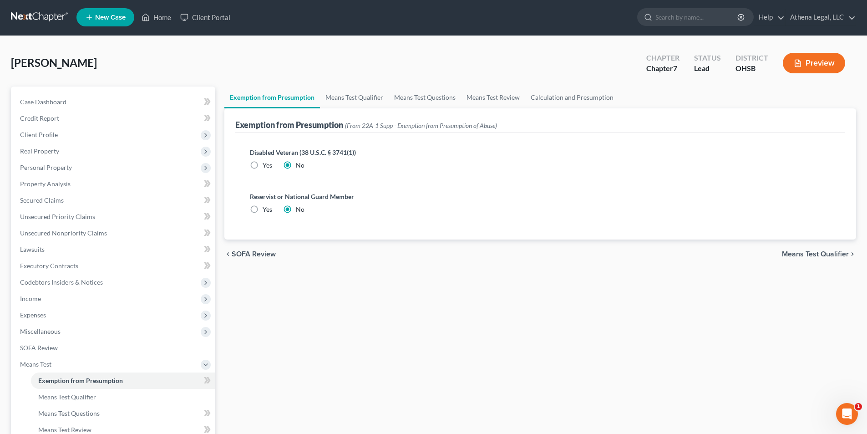
scroll to position [0, 0]
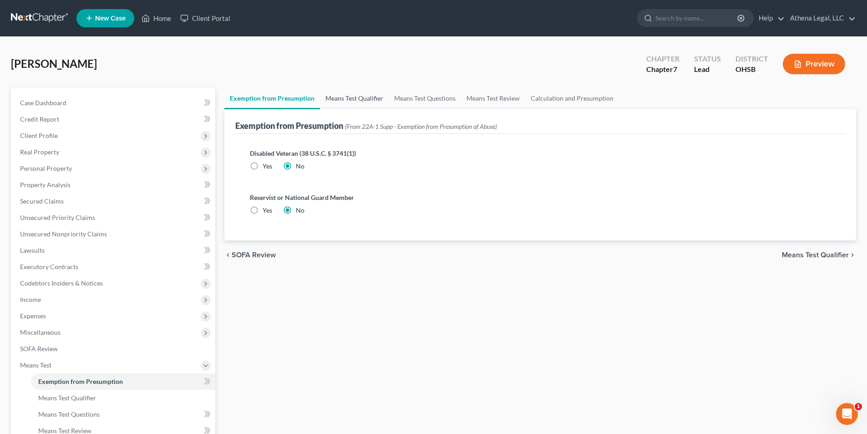
click at [348, 99] on link "Means Test Qualifier" at bounding box center [354, 98] width 69 height 22
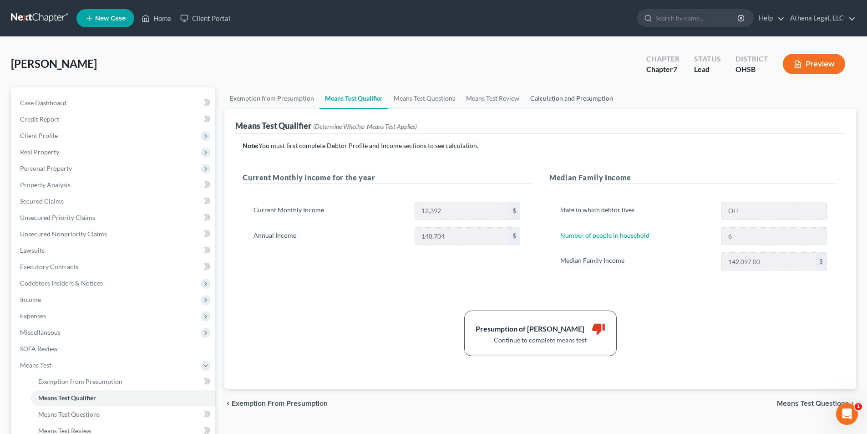
click at [597, 96] on link "Calculation and Presumption" at bounding box center [572, 98] width 94 height 22
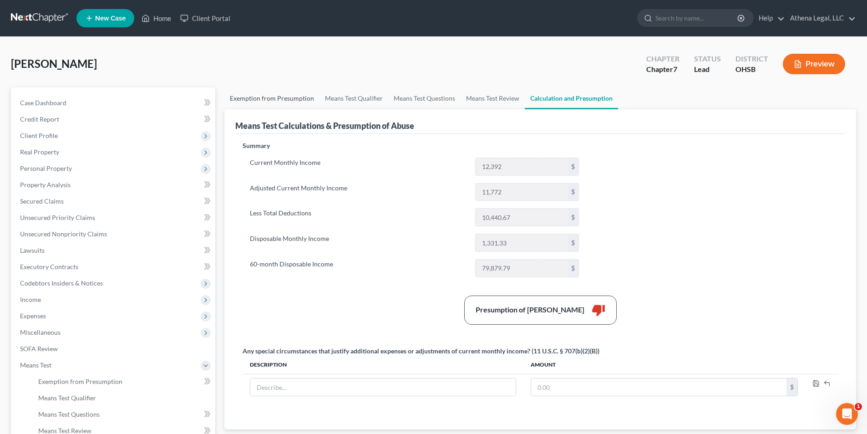
click at [252, 102] on link "Exemption from Presumption" at bounding box center [271, 98] width 95 height 22
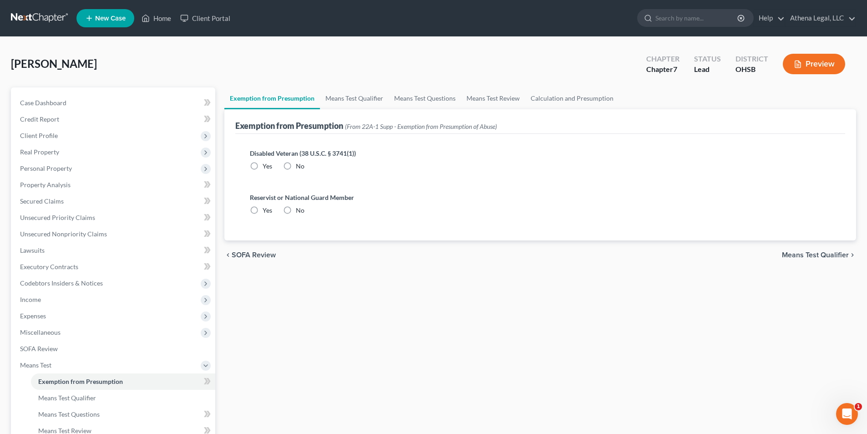
radio input "true"
click at [340, 91] on link "Means Test Qualifier" at bounding box center [354, 98] width 69 height 22
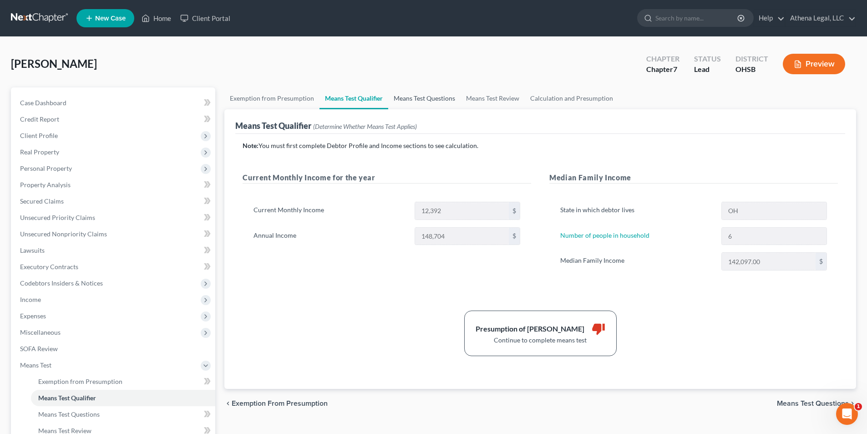
click at [409, 100] on link "Means Test Questions" at bounding box center [424, 98] width 72 height 22
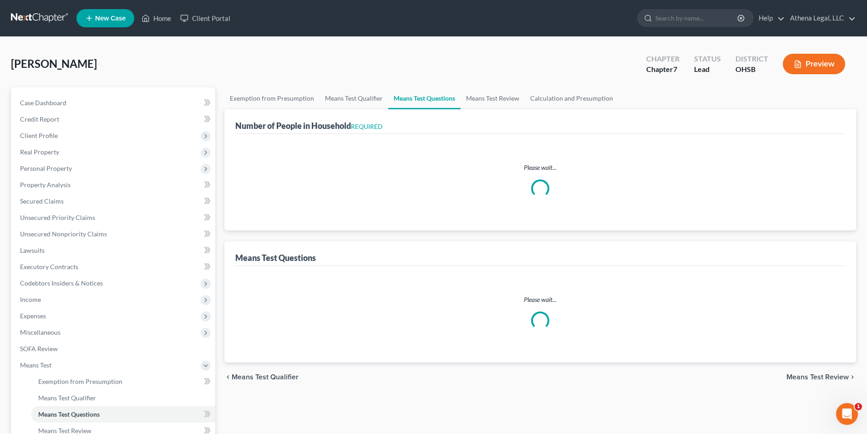
select select "0"
select select "60"
select select "6"
select select "4"
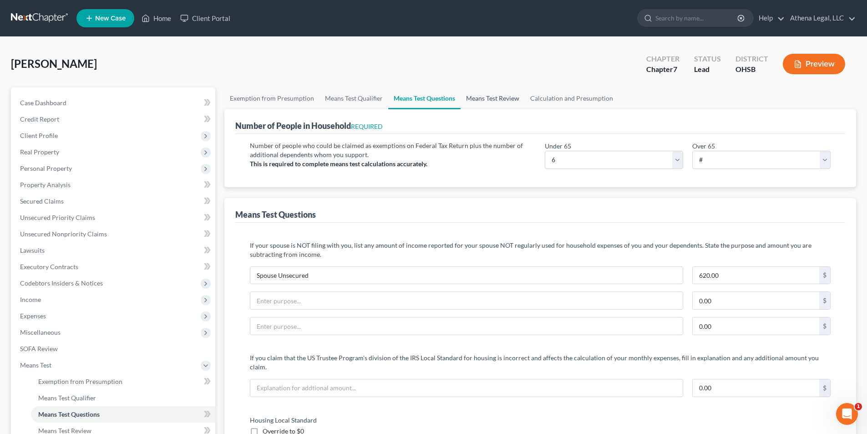
click at [482, 102] on link "Means Test Review" at bounding box center [493, 98] width 64 height 22
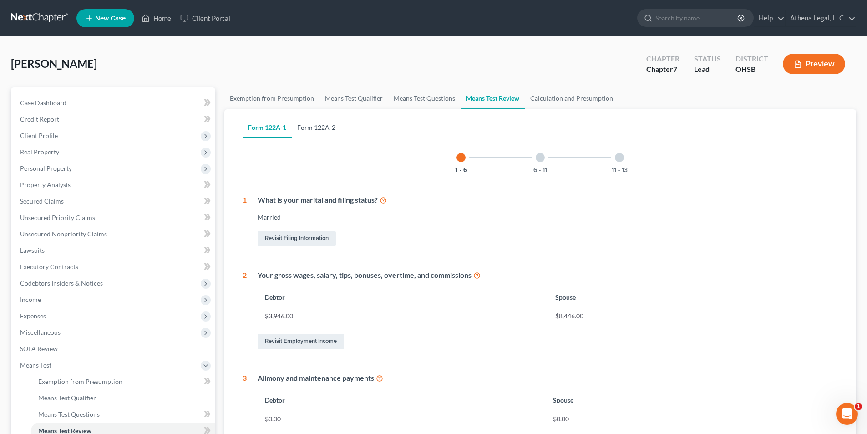
click at [325, 130] on link "Form 122A-2" at bounding box center [316, 128] width 49 height 22
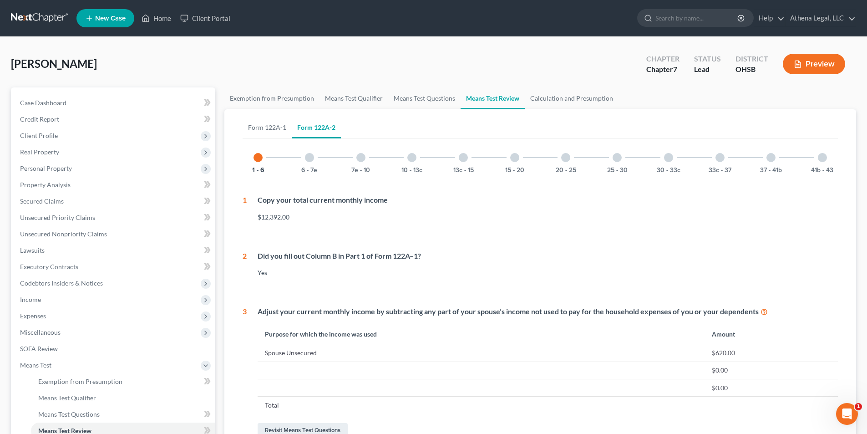
click at [309, 156] on div at bounding box center [309, 157] width 9 height 9
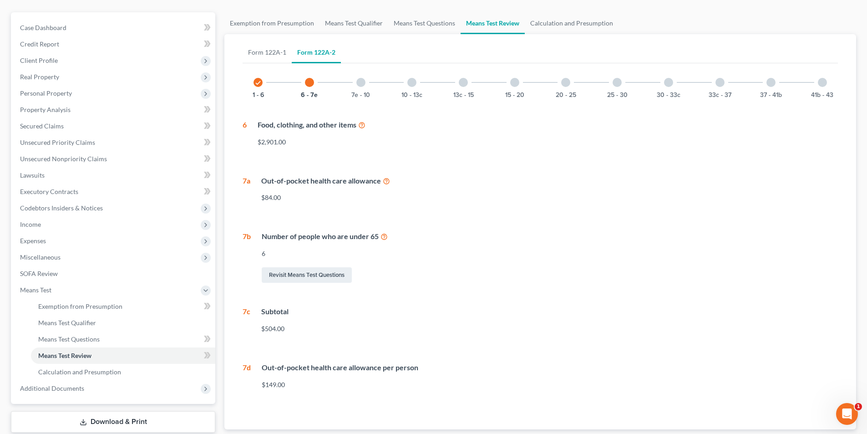
scroll to position [91, 0]
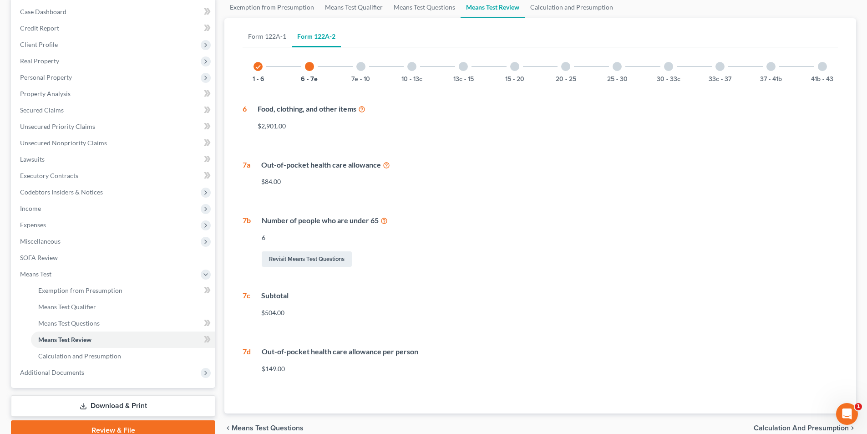
click at [360, 71] on div "7e - 10" at bounding box center [360, 66] width 31 height 31
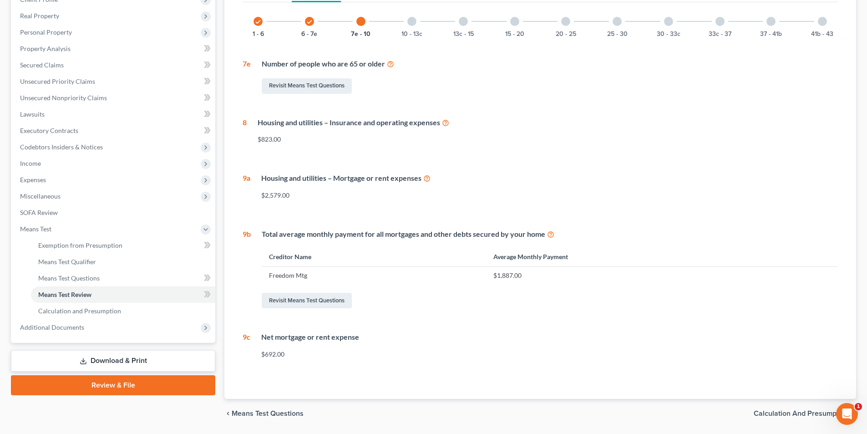
scroll to position [137, 0]
click at [408, 21] on div at bounding box center [411, 20] width 9 height 9
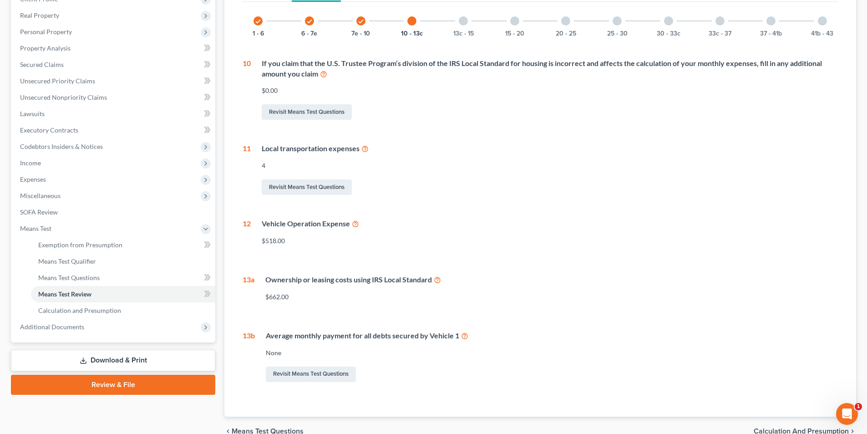
click at [461, 21] on div at bounding box center [463, 20] width 9 height 9
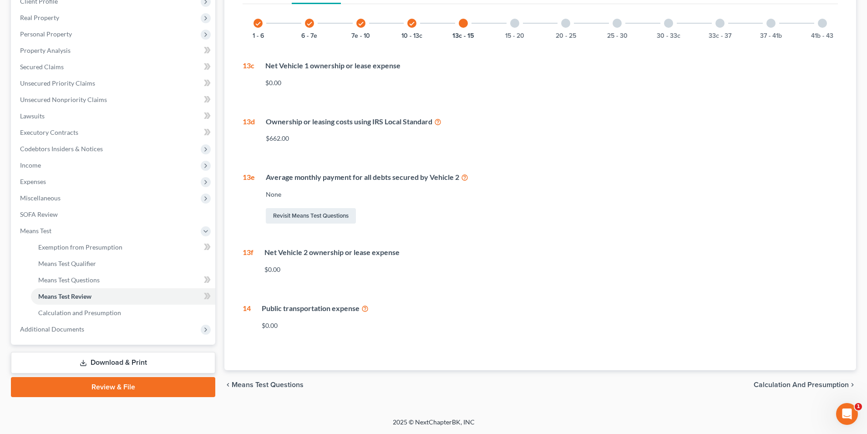
scroll to position [134, 0]
click at [515, 26] on div at bounding box center [514, 23] width 9 height 9
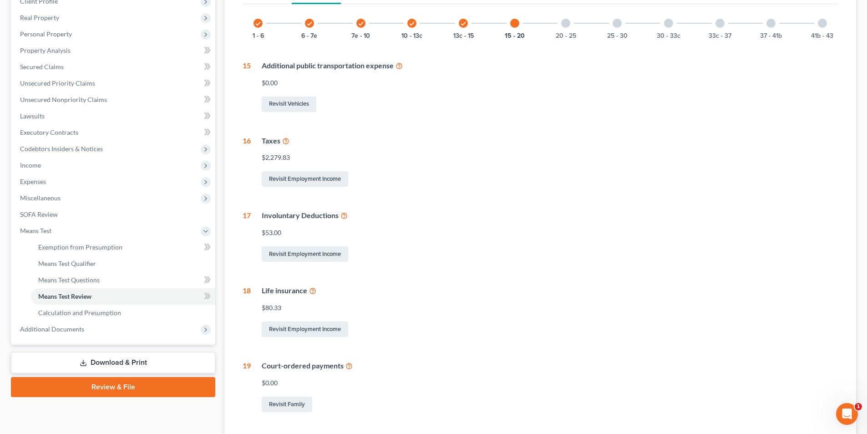
scroll to position [137, 0]
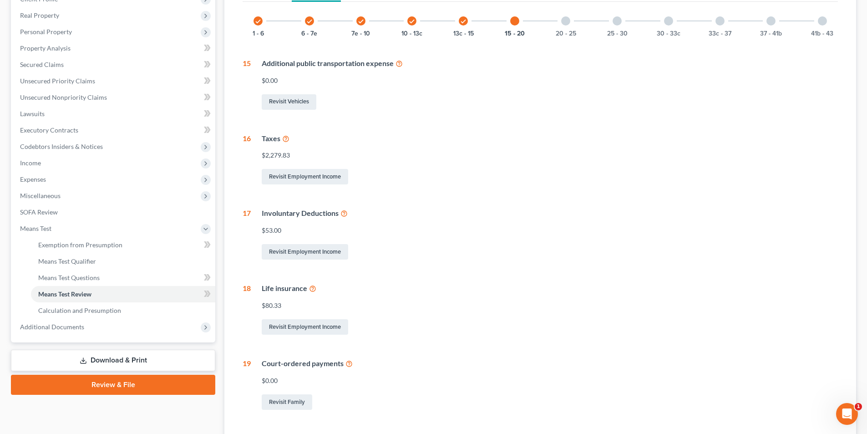
click at [567, 21] on div at bounding box center [565, 20] width 9 height 9
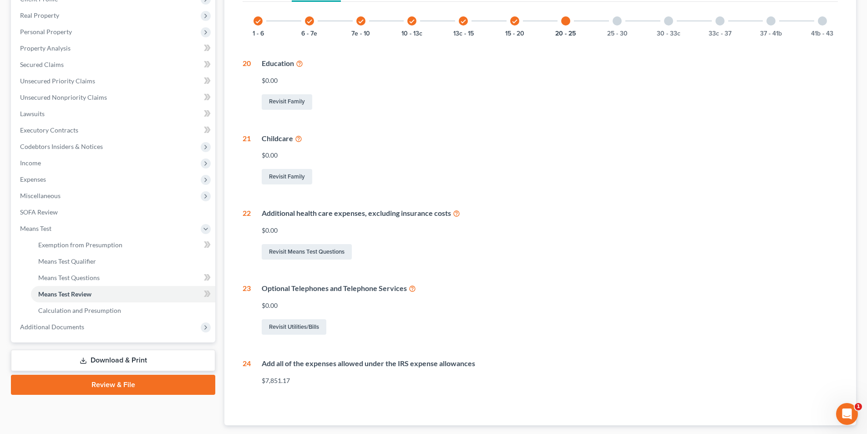
click at [618, 24] on div at bounding box center [617, 20] width 9 height 9
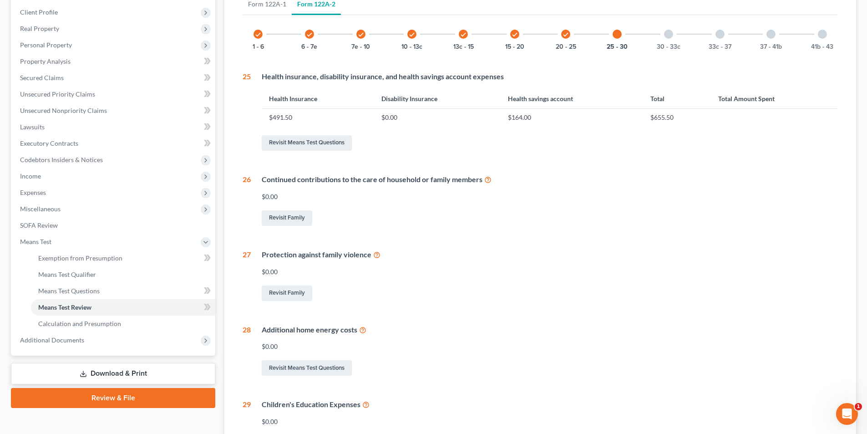
scroll to position [102, 0]
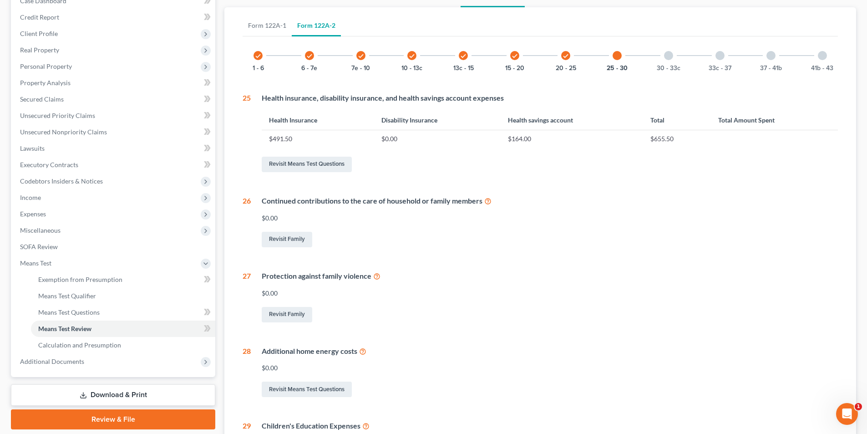
click at [670, 55] on div at bounding box center [668, 55] width 9 height 9
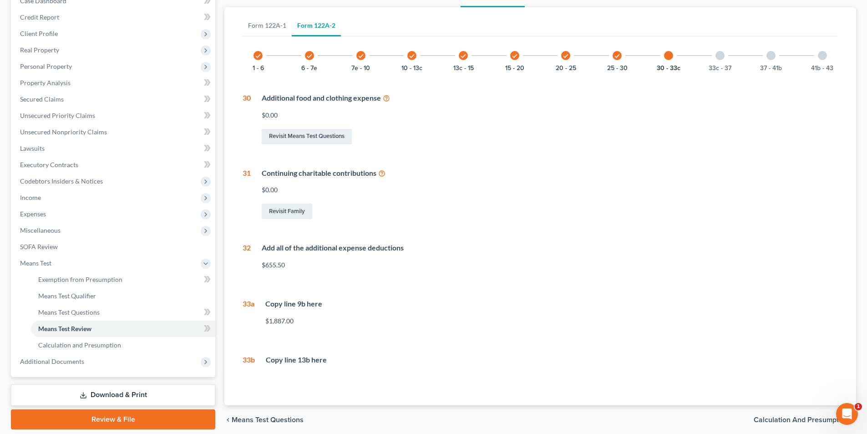
click at [724, 56] on div at bounding box center [719, 55] width 9 height 9
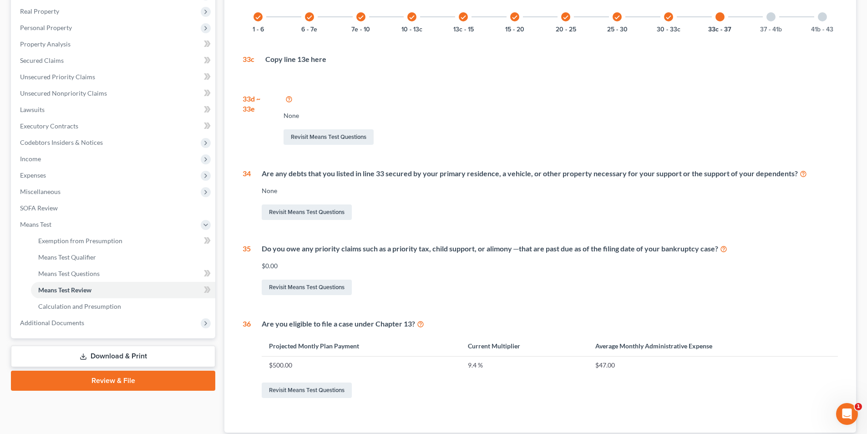
scroll to position [56, 0]
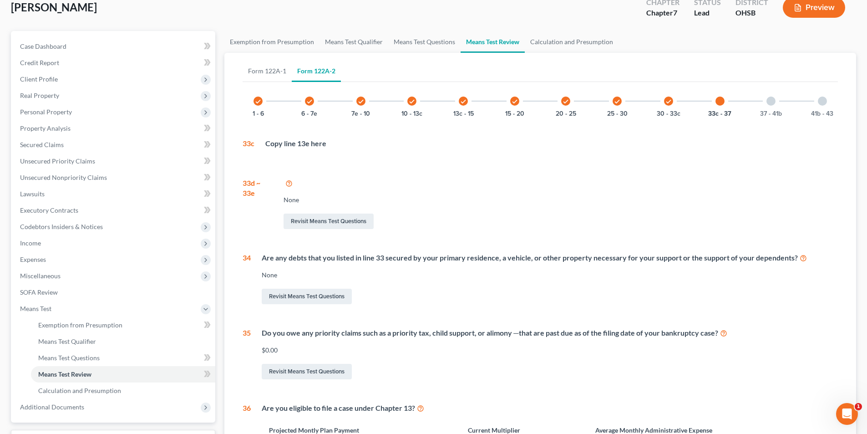
click at [767, 101] on div at bounding box center [770, 100] width 9 height 9
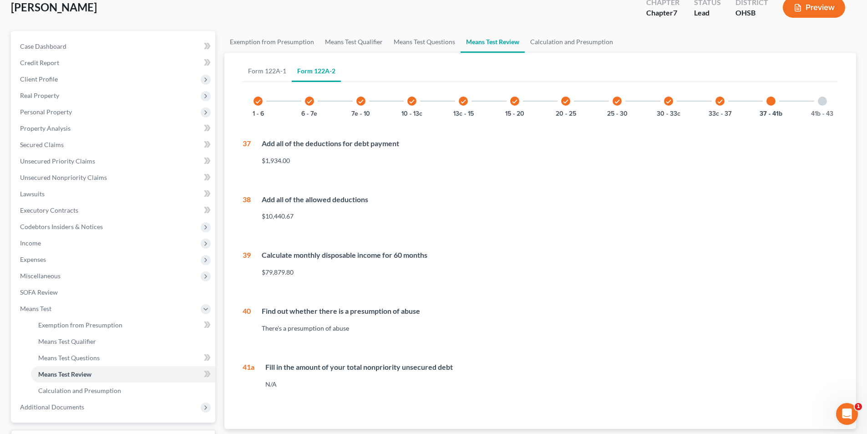
click at [827, 103] on div "41b - 43" at bounding box center [822, 101] width 31 height 31
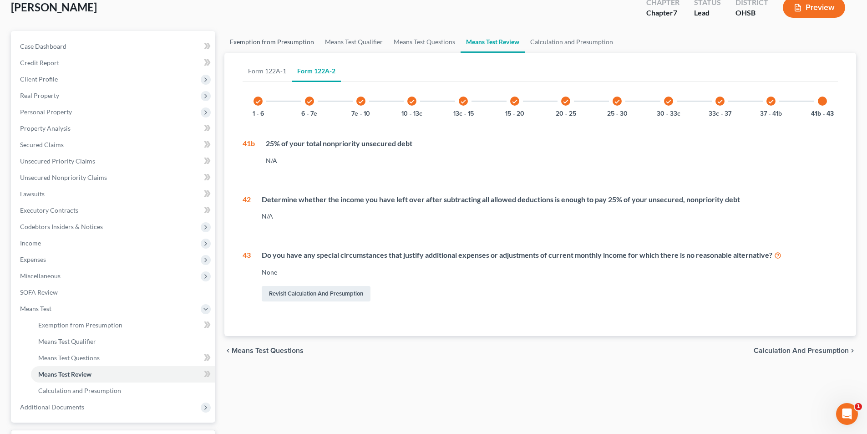
click at [259, 46] on link "Exemption from Presumption" at bounding box center [271, 42] width 95 height 22
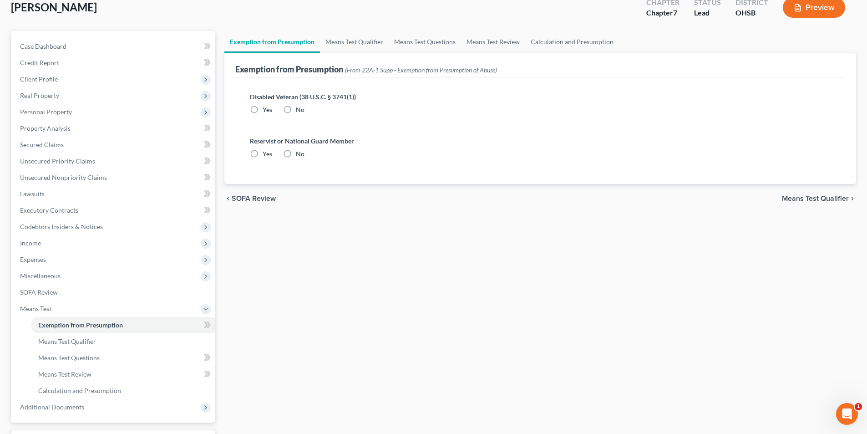
scroll to position [2, 0]
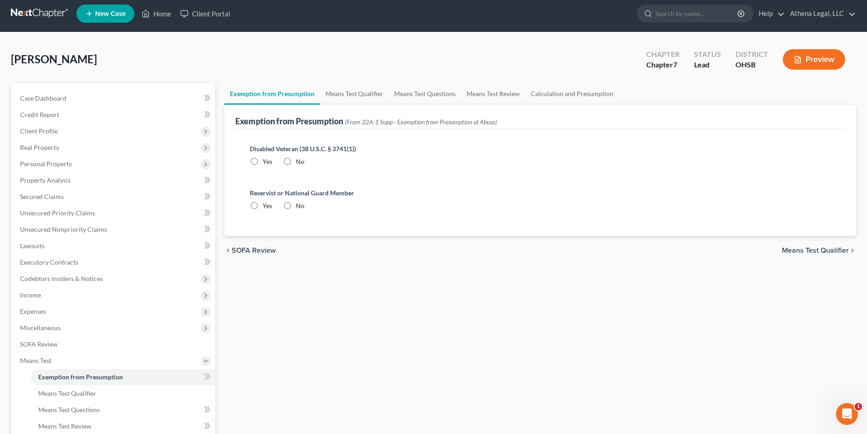
radio input "true"
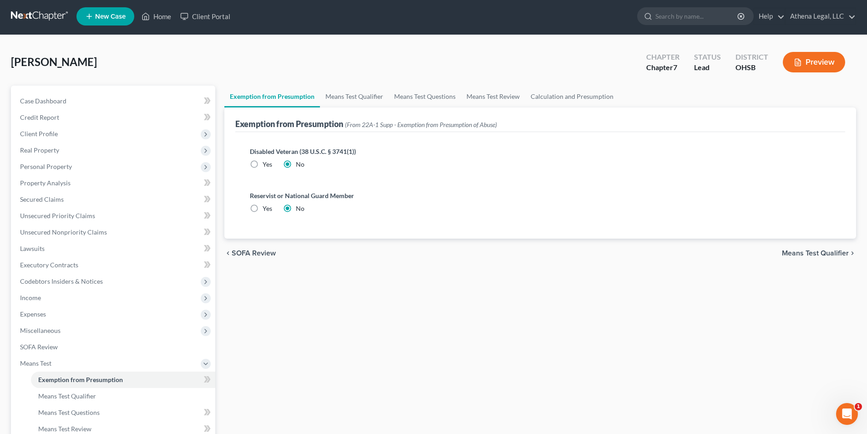
scroll to position [0, 0]
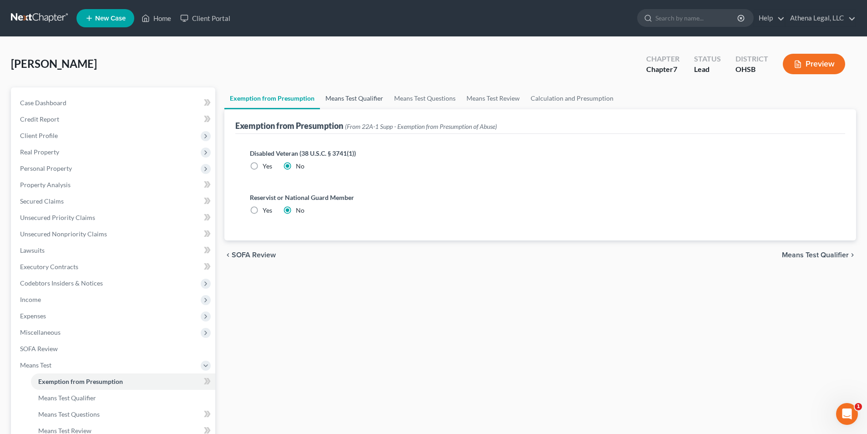
click at [365, 98] on link "Means Test Qualifier" at bounding box center [354, 98] width 69 height 22
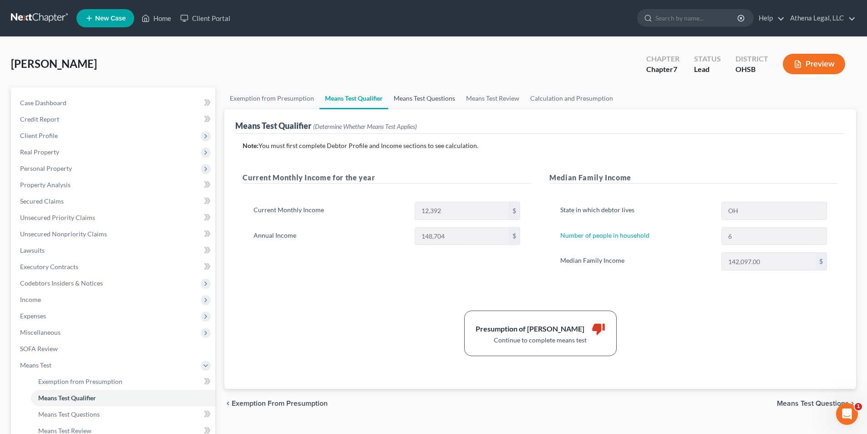
click at [405, 98] on link "Means Test Questions" at bounding box center [424, 98] width 72 height 22
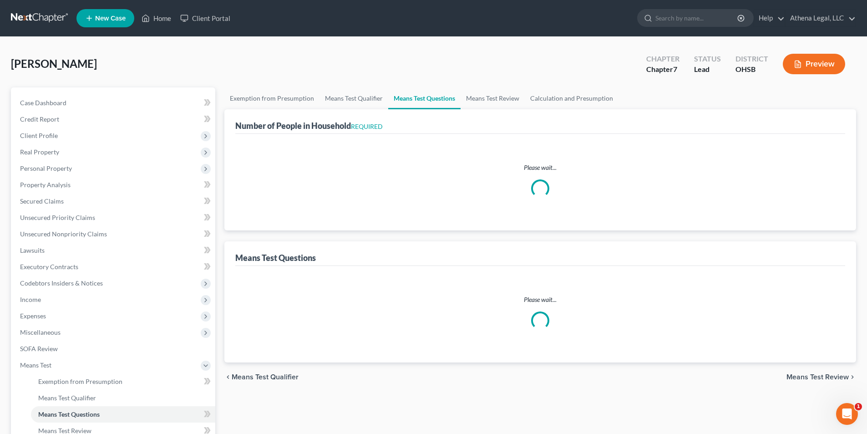
select select "0"
select select "60"
select select "6"
select select "4"
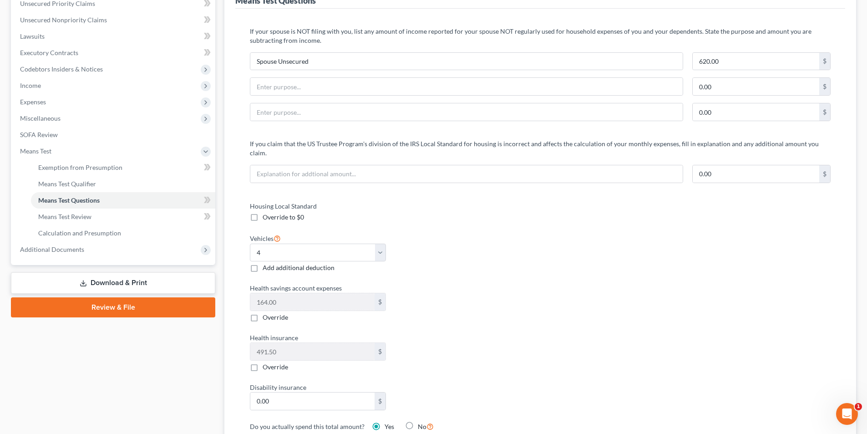
scroll to position [228, 0]
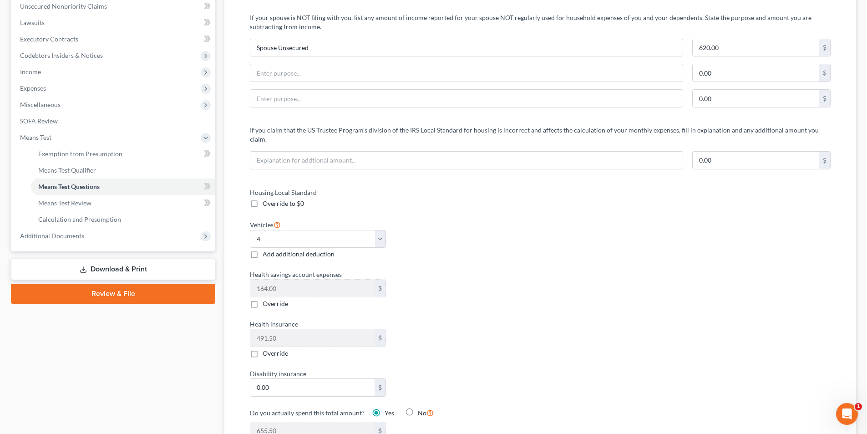
click at [263, 249] on label "Add additional deduction" at bounding box center [299, 253] width 72 height 9
click at [266, 249] on input "Add additional deduction" at bounding box center [269, 252] width 6 height 6
click at [263, 249] on label "Add additional deduction" at bounding box center [299, 253] width 72 height 9
click at [266, 249] on input "Add additional deduction" at bounding box center [269, 252] width 6 height 6
checkbox input "false"
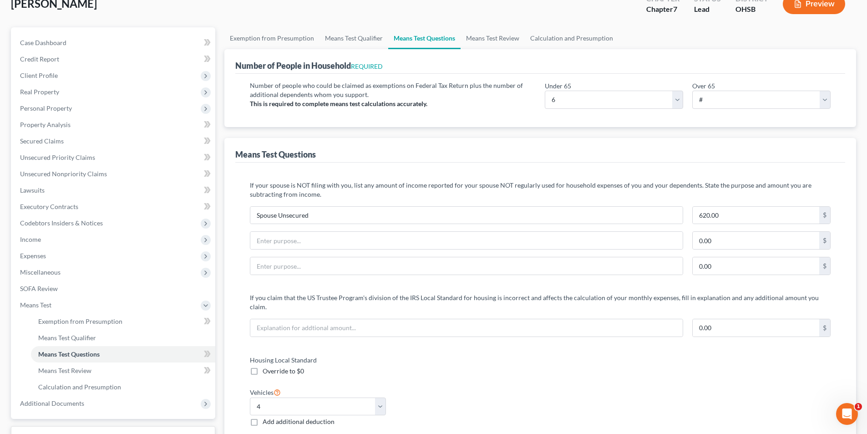
scroll to position [0, 0]
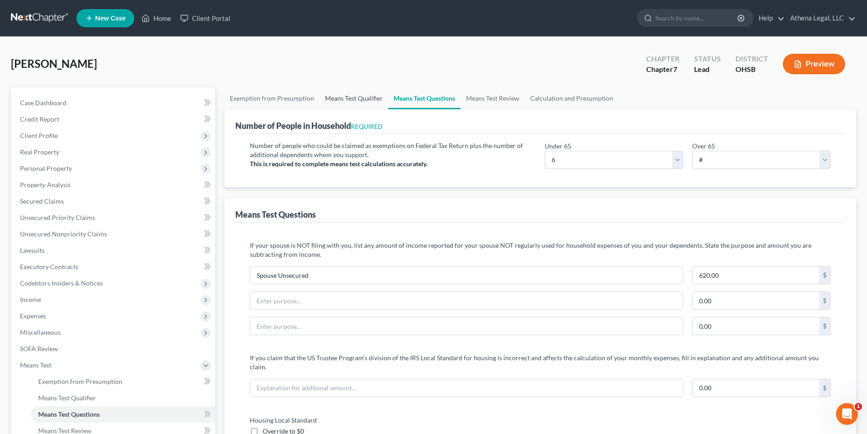
click at [341, 101] on link "Means Test Qualifier" at bounding box center [354, 98] width 69 height 22
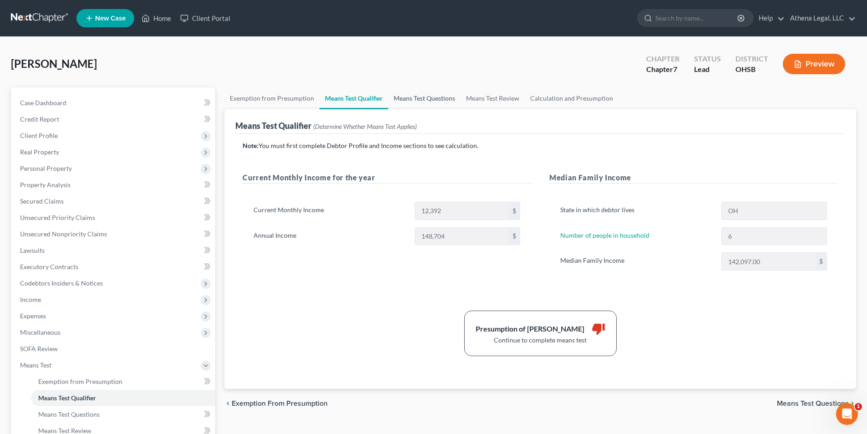
click at [416, 96] on link "Means Test Questions" at bounding box center [424, 98] width 72 height 22
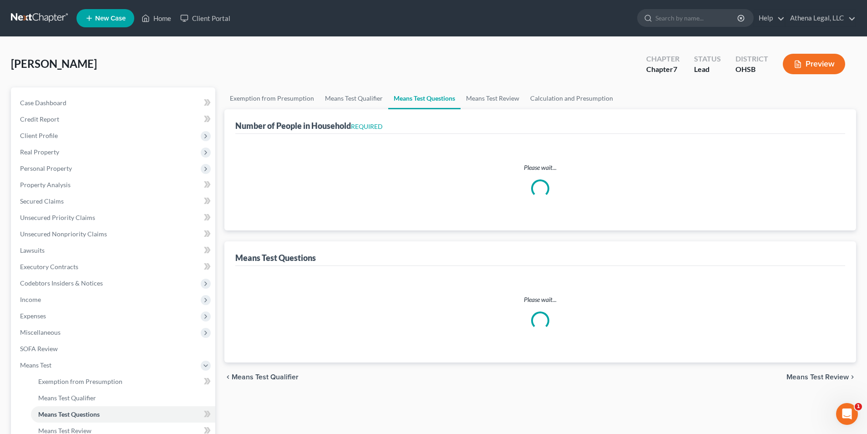
select select "0"
select select "60"
select select "6"
select select "4"
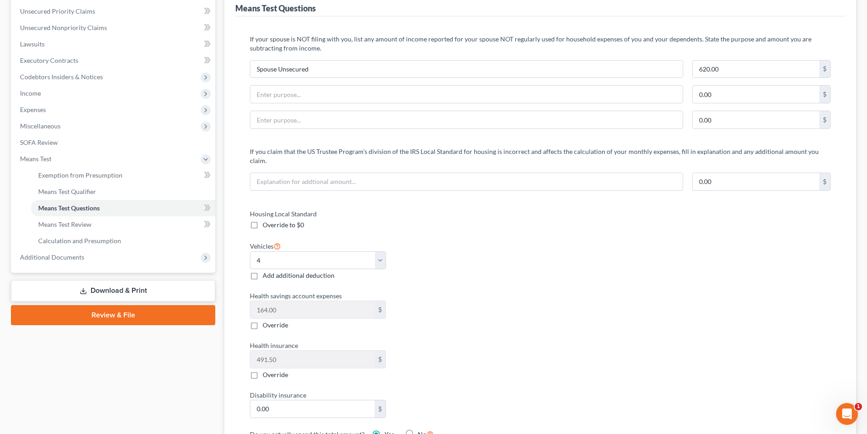
scroll to position [228, 0]
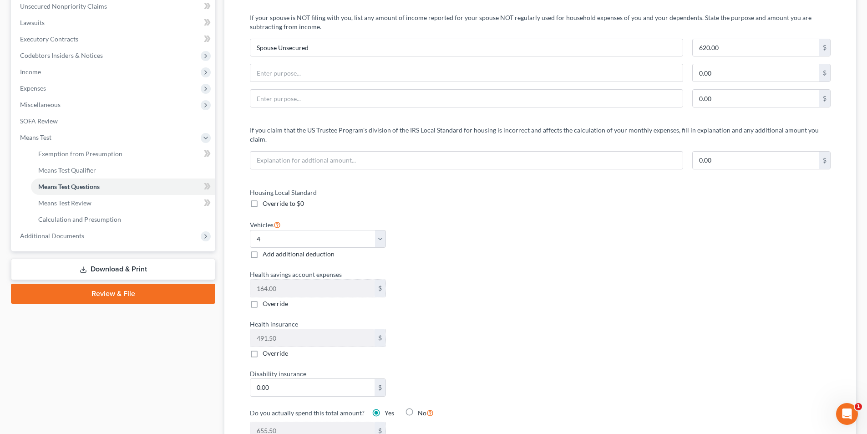
click at [263, 299] on label "Override" at bounding box center [275, 303] width 25 height 9
click at [266, 299] on input "Override" at bounding box center [269, 302] width 6 height 6
checkbox input "true"
type input "491.50"
click at [263, 299] on label "Override" at bounding box center [275, 303] width 25 height 9
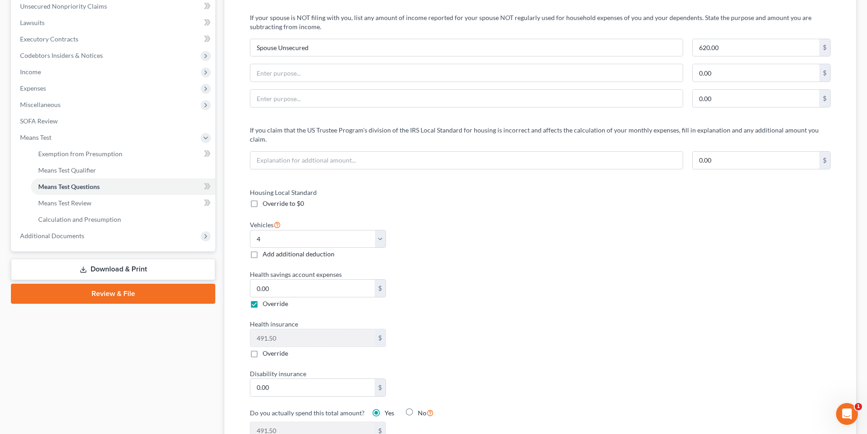
click at [266, 299] on input "Override" at bounding box center [269, 302] width 6 height 6
checkbox input "false"
type input "655.50"
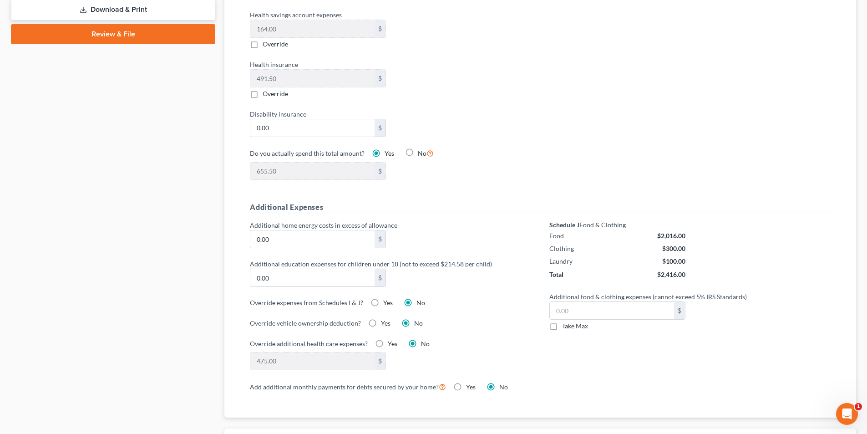
scroll to position [501, 0]
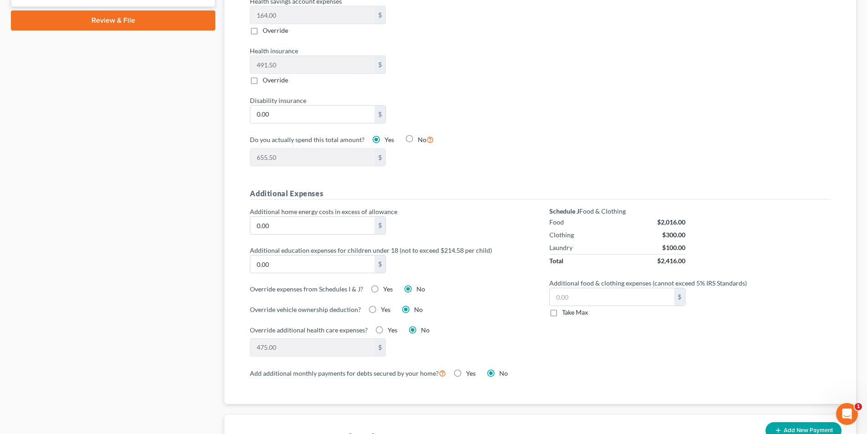
click at [388, 325] on label "Yes" at bounding box center [393, 329] width 10 height 9
click at [391, 325] on input "Yes" at bounding box center [394, 328] width 6 height 6
radio input "true"
click at [421, 325] on label "No" at bounding box center [425, 329] width 9 height 9
click at [425, 325] on input "No" at bounding box center [428, 328] width 6 height 6
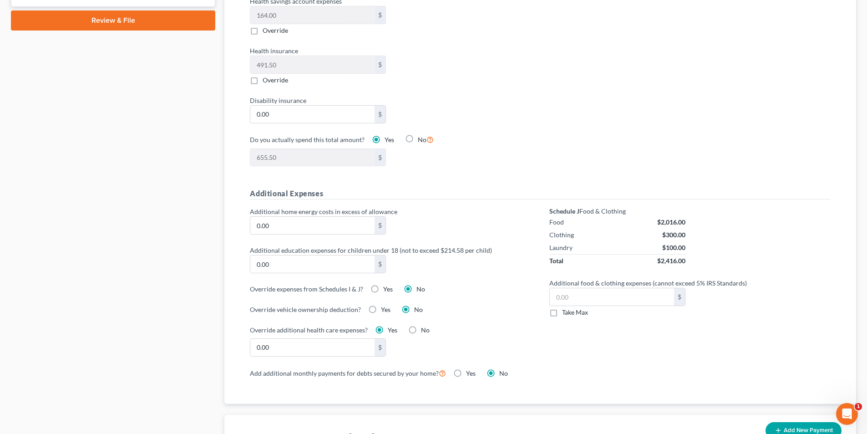
radio input "true"
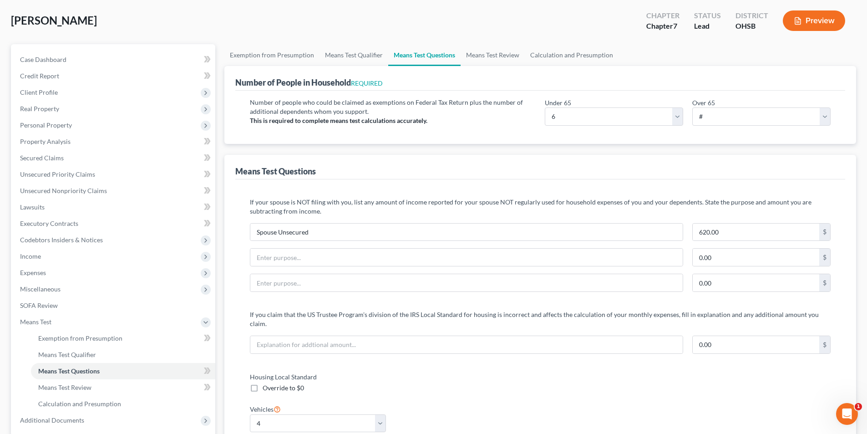
scroll to position [0, 0]
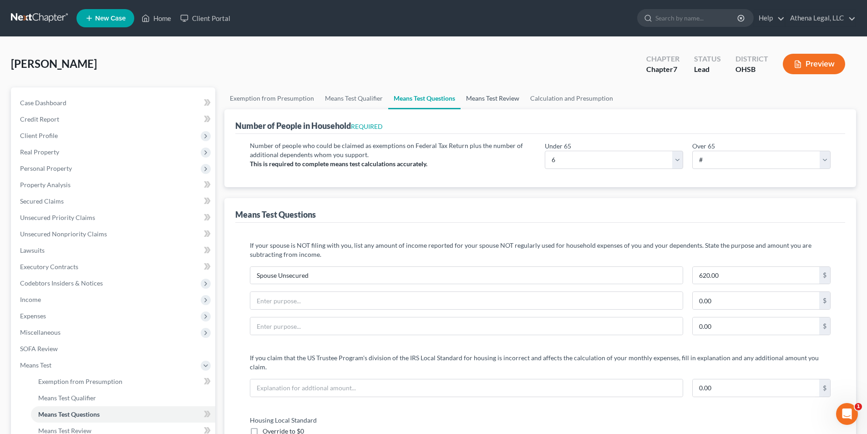
click at [492, 99] on link "Means Test Review" at bounding box center [493, 98] width 64 height 22
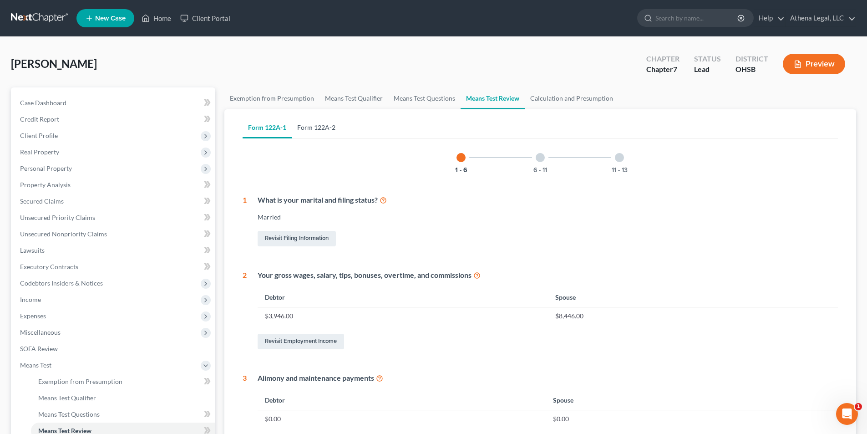
click at [309, 122] on link "Form 122A-2" at bounding box center [316, 128] width 49 height 22
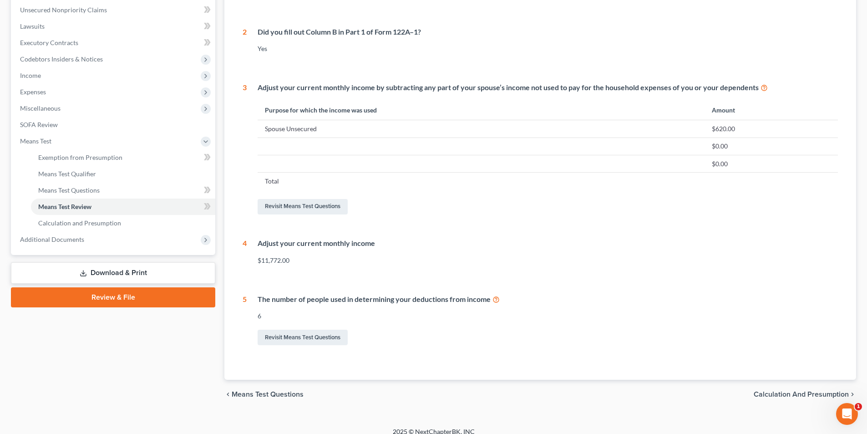
scroll to position [228, 0]
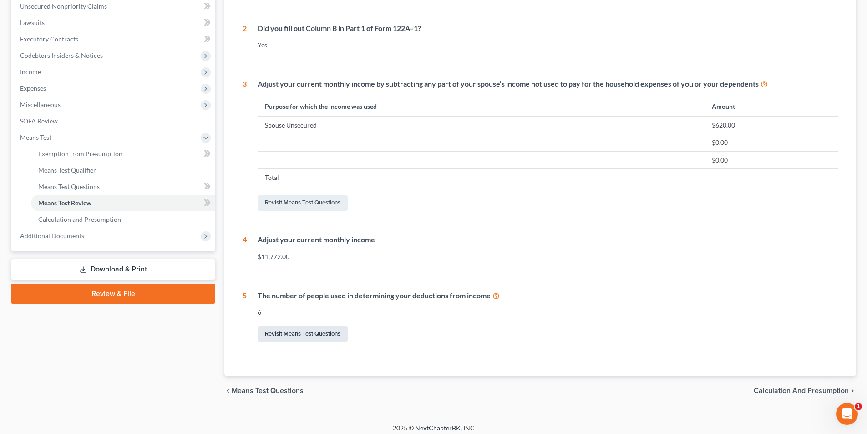
click at [328, 337] on link "Revisit Means Test Questions" at bounding box center [303, 333] width 90 height 15
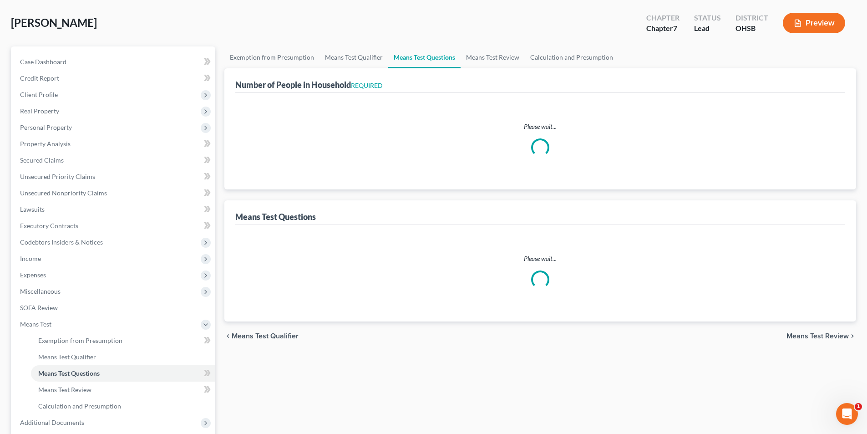
scroll to position [3, 0]
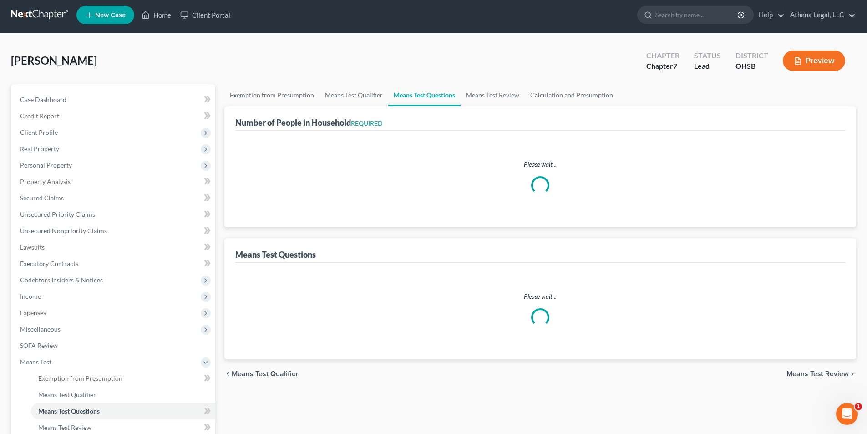
select select "0"
select select "60"
select select "6"
select select "4"
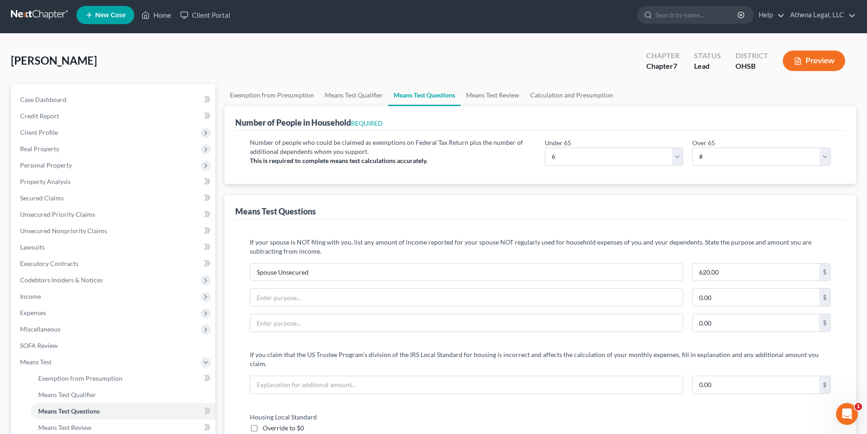
scroll to position [0, 0]
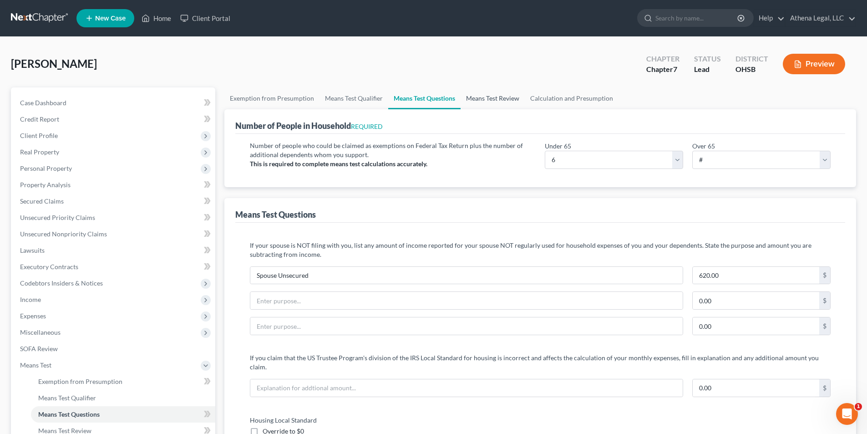
click at [496, 107] on link "Means Test Review" at bounding box center [493, 98] width 64 height 22
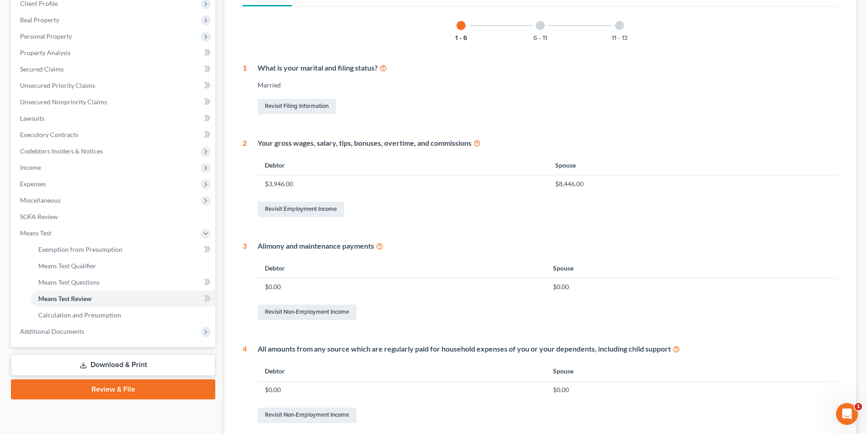
scroll to position [21, 0]
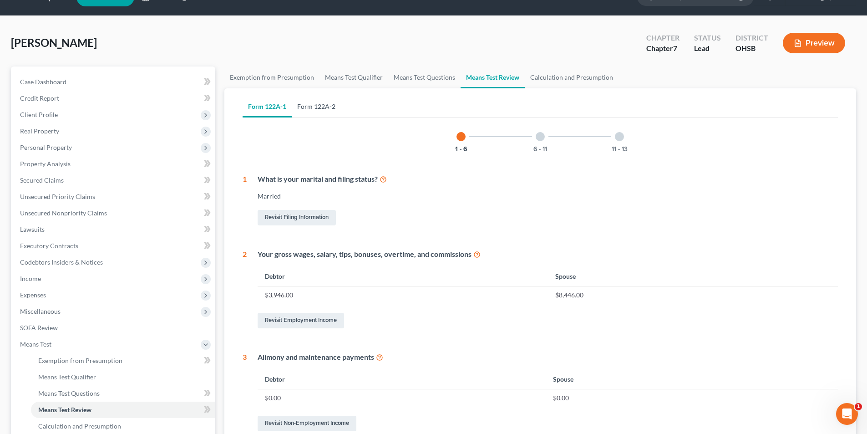
click at [310, 111] on link "Form 122A-2" at bounding box center [316, 107] width 49 height 22
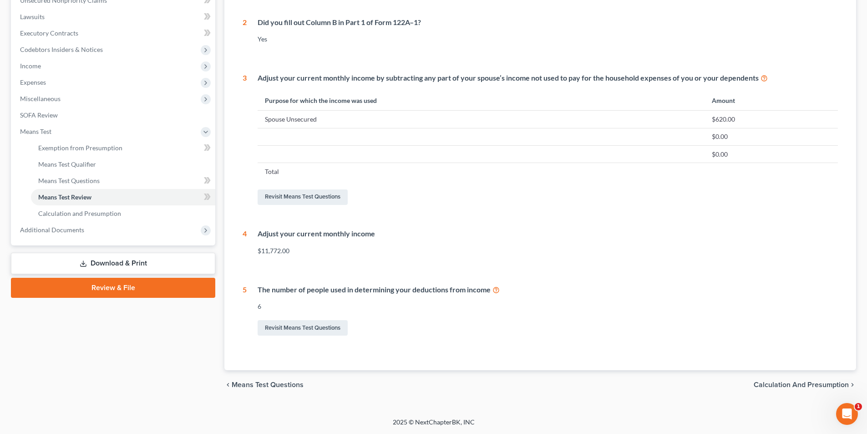
scroll to position [0, 0]
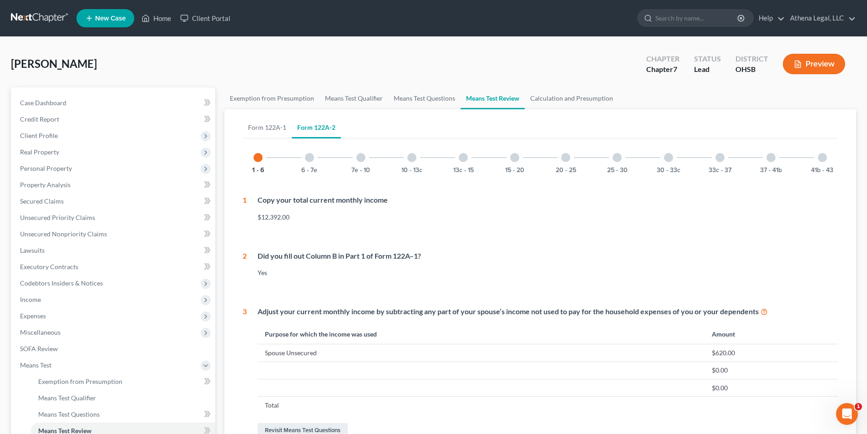
click at [312, 160] on div at bounding box center [309, 157] width 9 height 9
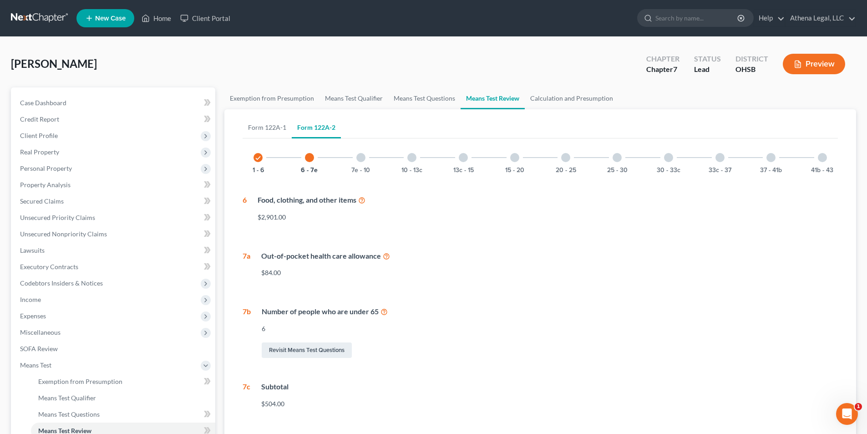
click at [362, 201] on icon at bounding box center [361, 199] width 7 height 9
click at [385, 255] on icon at bounding box center [386, 255] width 7 height 9
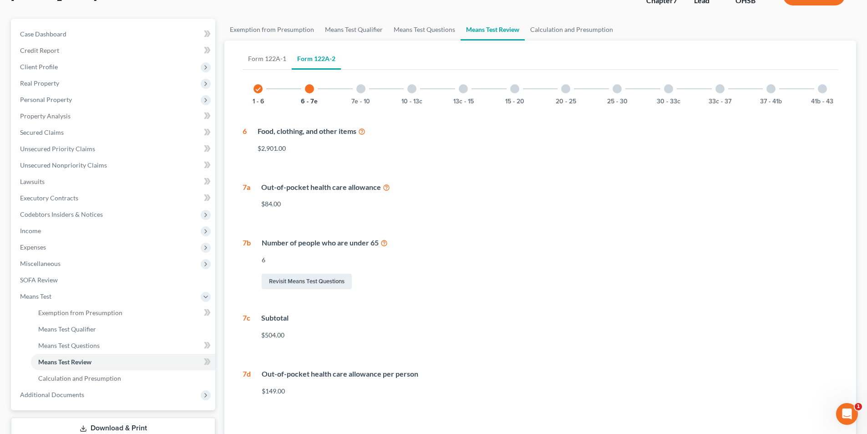
scroll to position [91, 0]
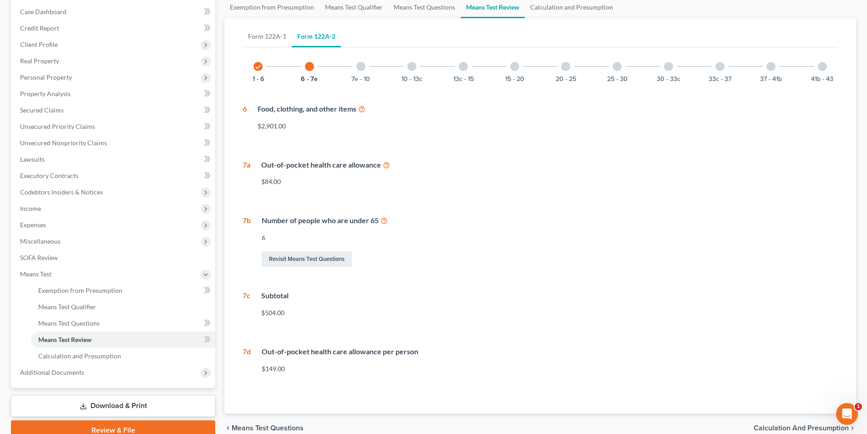
click at [357, 68] on div at bounding box center [360, 66] width 9 height 9
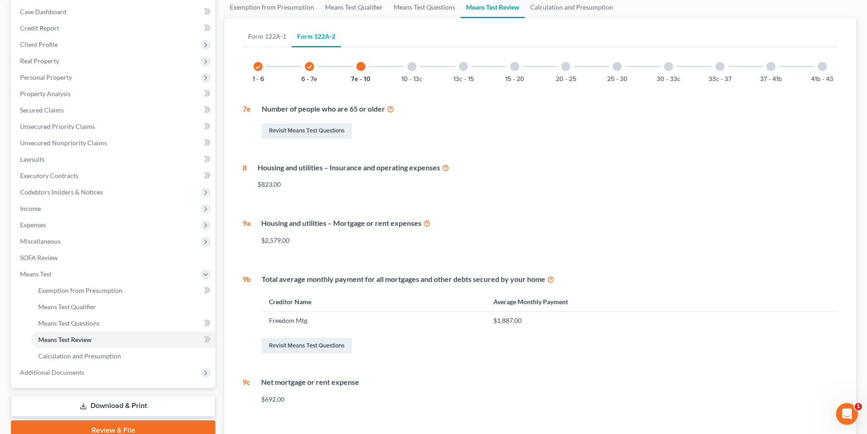
click at [449, 166] on icon at bounding box center [445, 167] width 7 height 9
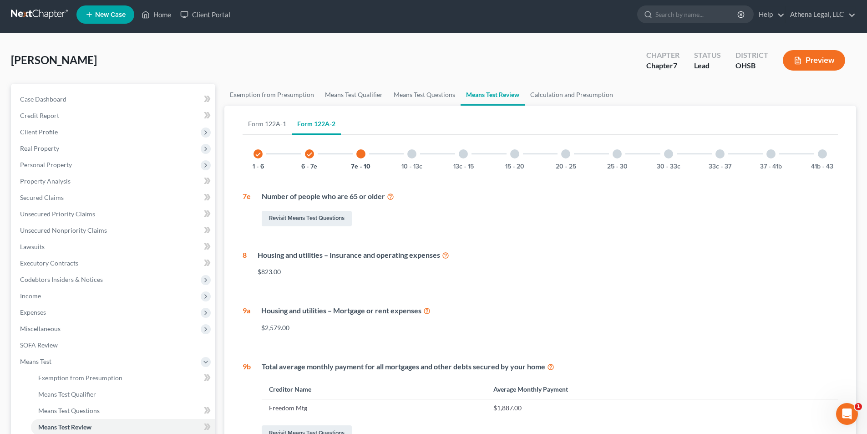
scroll to position [0, 0]
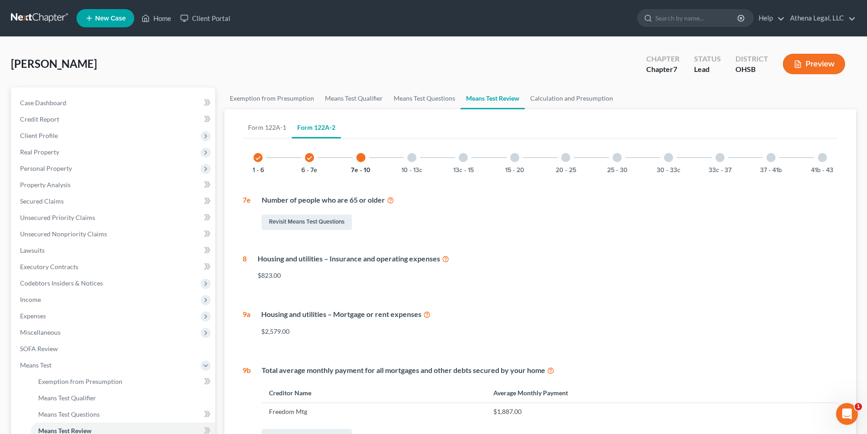
click at [413, 155] on div at bounding box center [411, 157] width 9 height 9
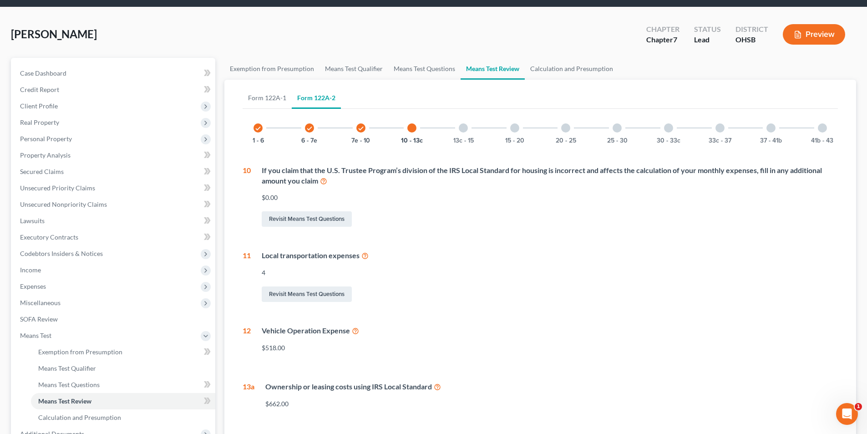
scroll to position [46, 0]
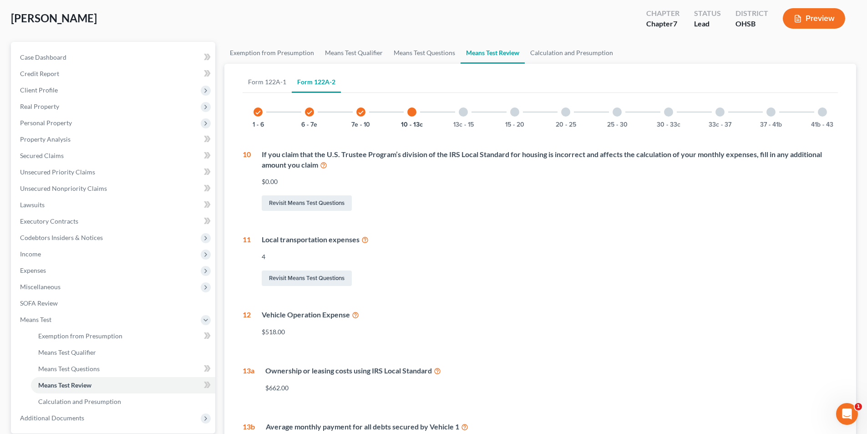
click at [366, 239] on icon at bounding box center [364, 239] width 7 height 9
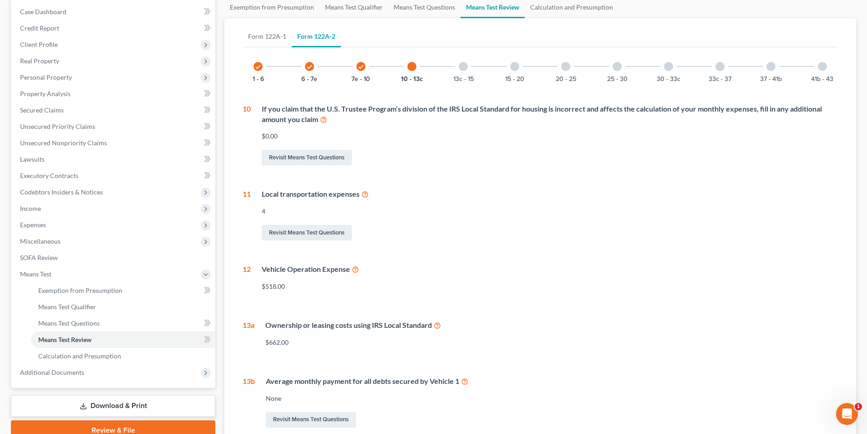
scroll to position [137, 0]
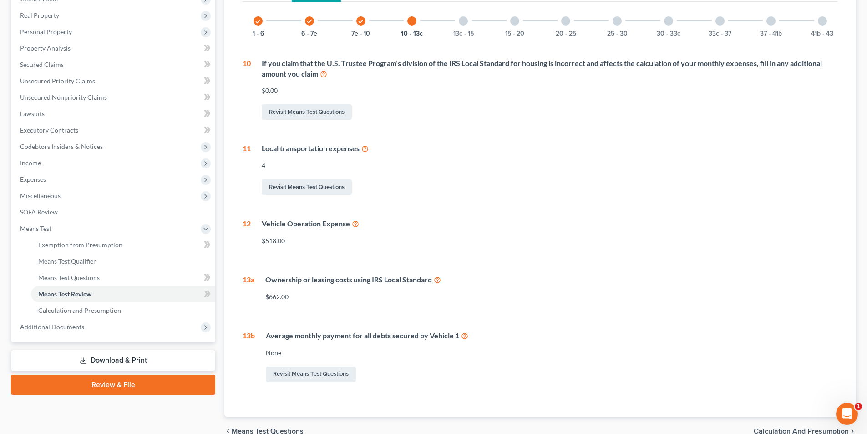
click at [462, 25] on div at bounding box center [463, 20] width 9 height 9
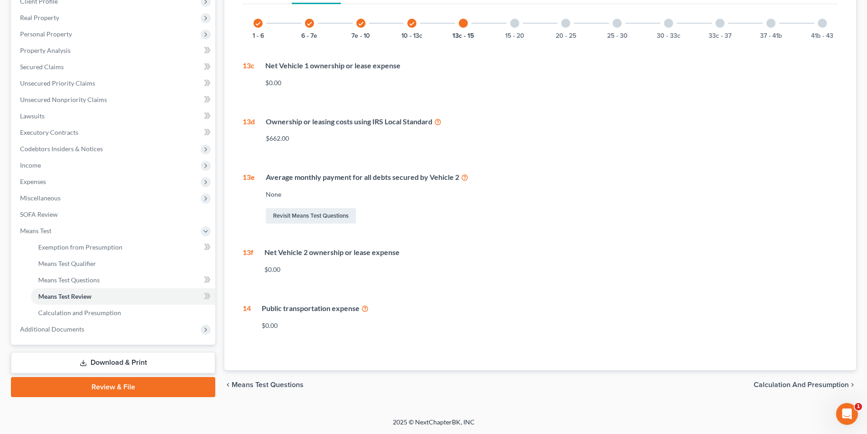
scroll to position [134, 0]
click at [516, 23] on div at bounding box center [514, 23] width 9 height 9
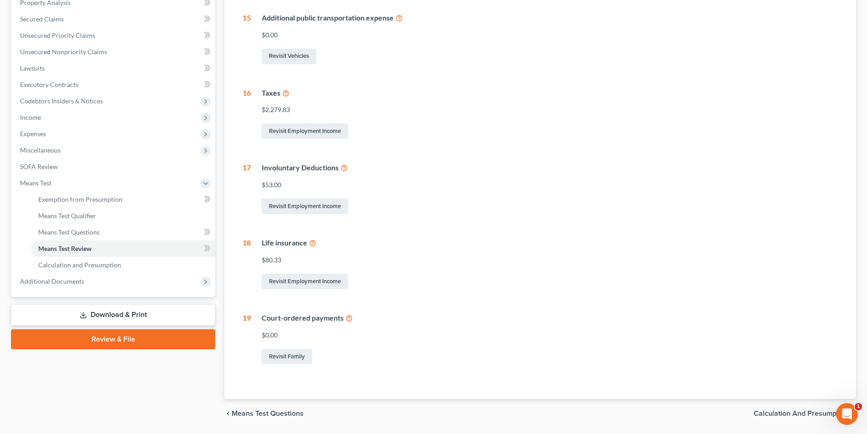
scroll to position [91, 0]
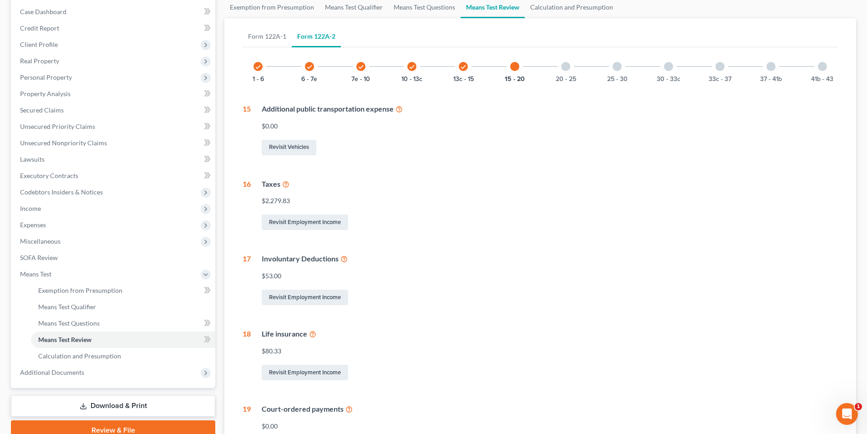
click at [563, 70] on div at bounding box center [565, 66] width 9 height 9
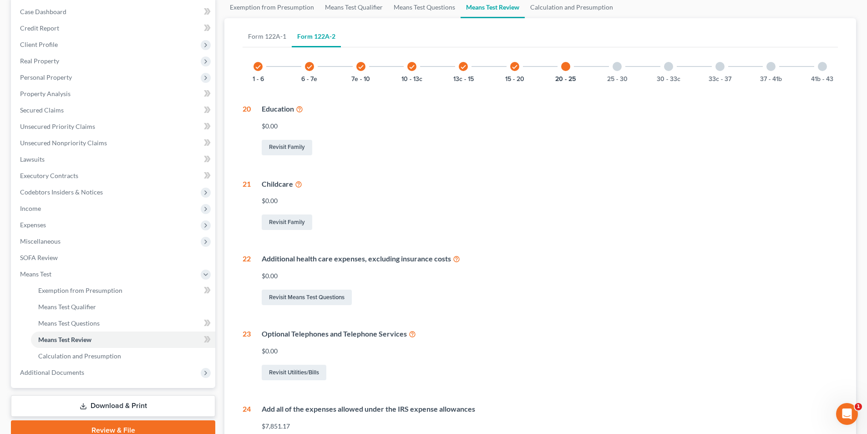
click at [456, 258] on icon at bounding box center [456, 258] width 7 height 9
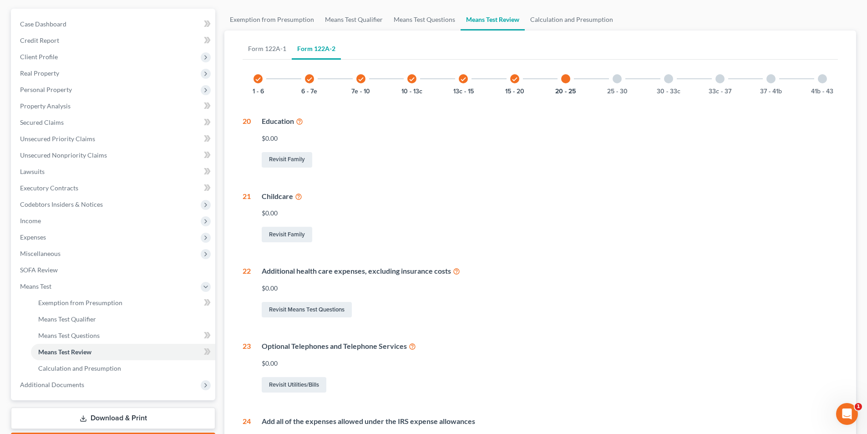
scroll to position [0, 0]
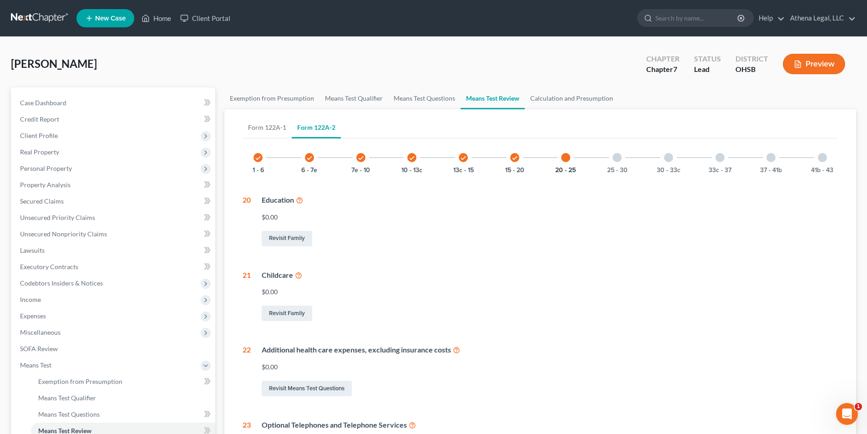
click at [619, 153] on div at bounding box center [617, 157] width 9 height 9
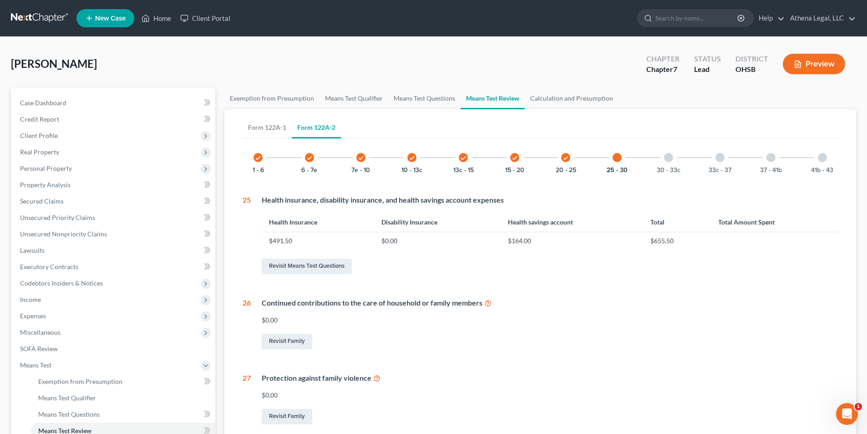
click at [667, 157] on div at bounding box center [668, 157] width 9 height 9
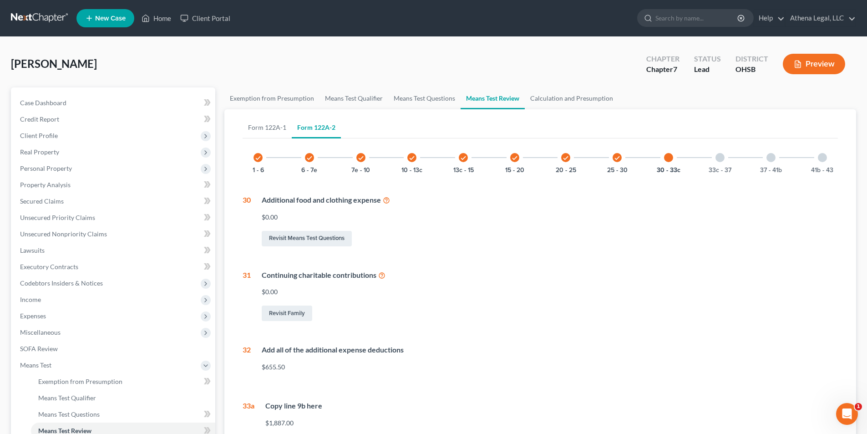
click at [715, 157] on div at bounding box center [719, 157] width 9 height 9
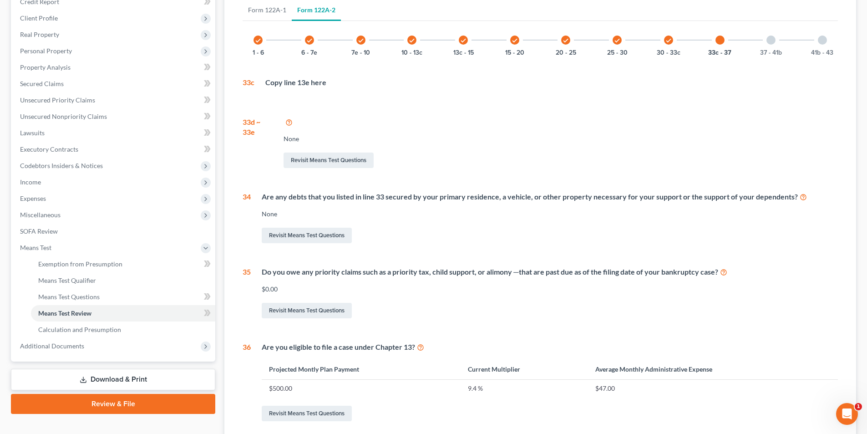
scroll to position [91, 0]
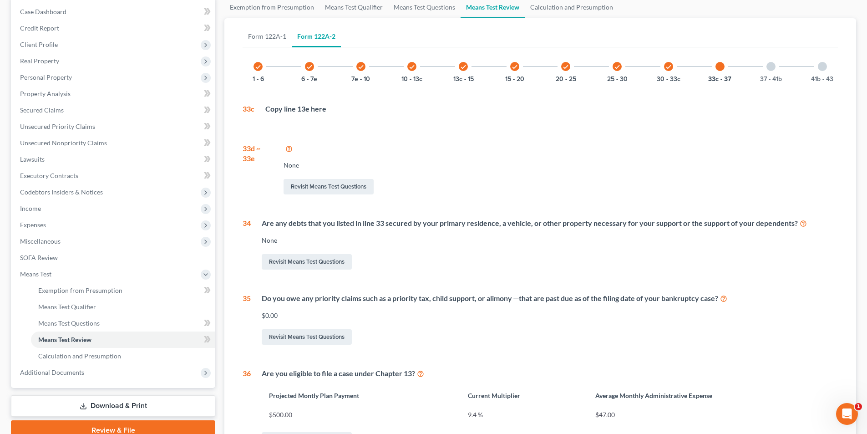
click at [771, 67] on div at bounding box center [770, 66] width 9 height 9
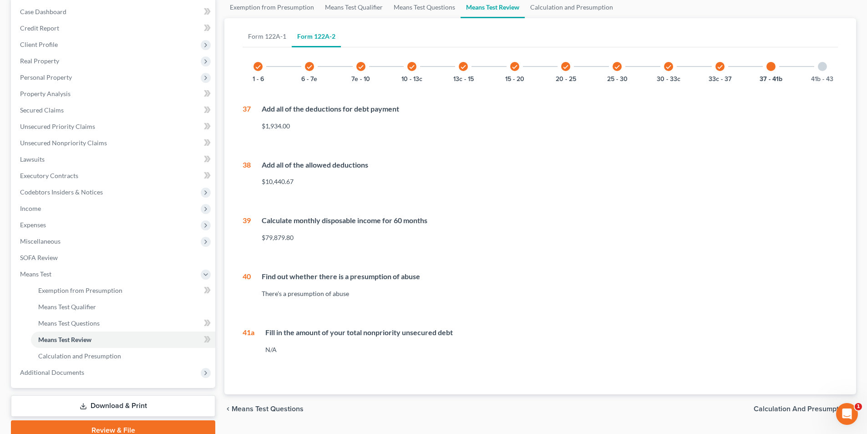
click at [822, 65] on div at bounding box center [822, 66] width 9 height 9
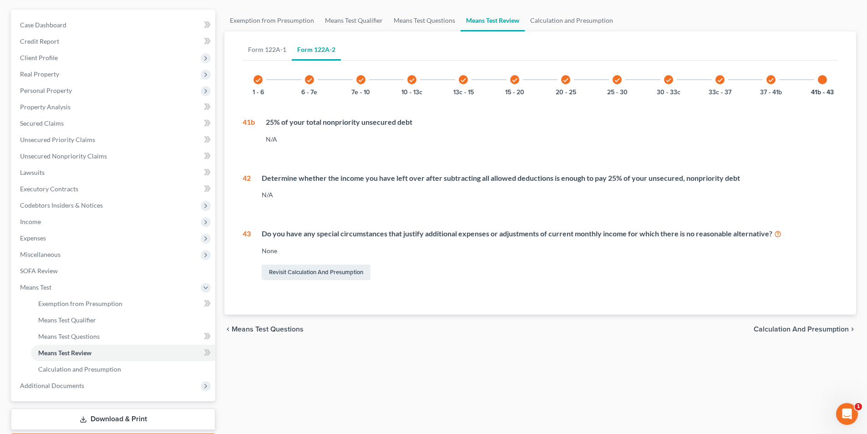
scroll to position [0, 0]
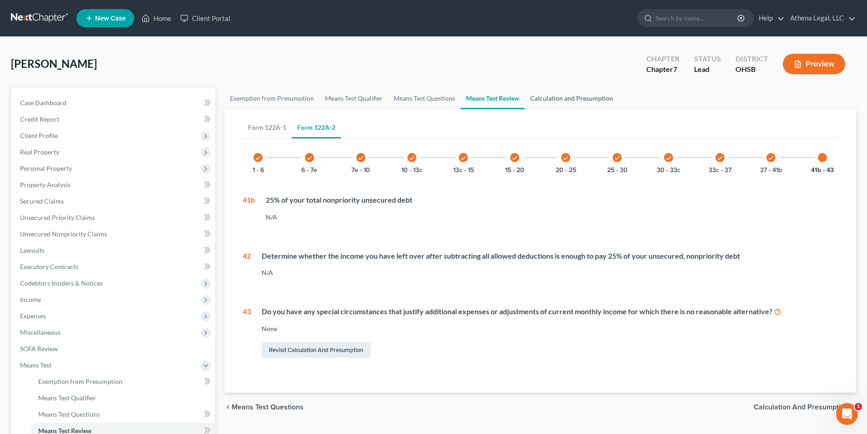
click at [583, 101] on link "Calculation and Presumption" at bounding box center [572, 98] width 94 height 22
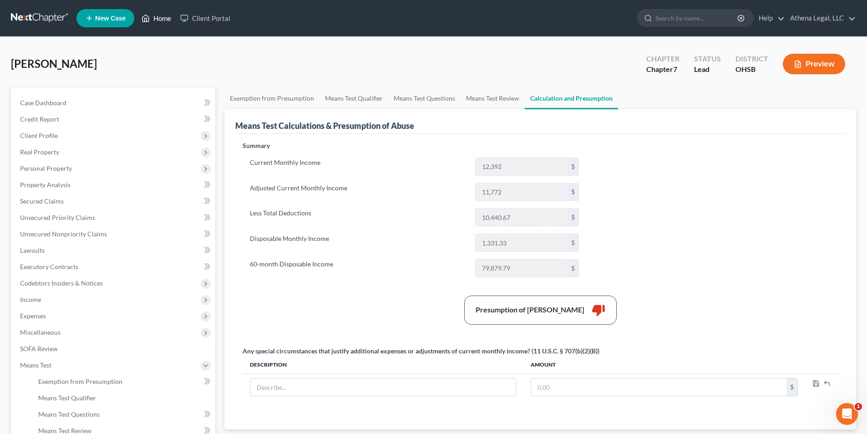
click at [157, 21] on link "Home" at bounding box center [156, 18] width 39 height 16
